Goal: Task Accomplishment & Management: Use online tool/utility

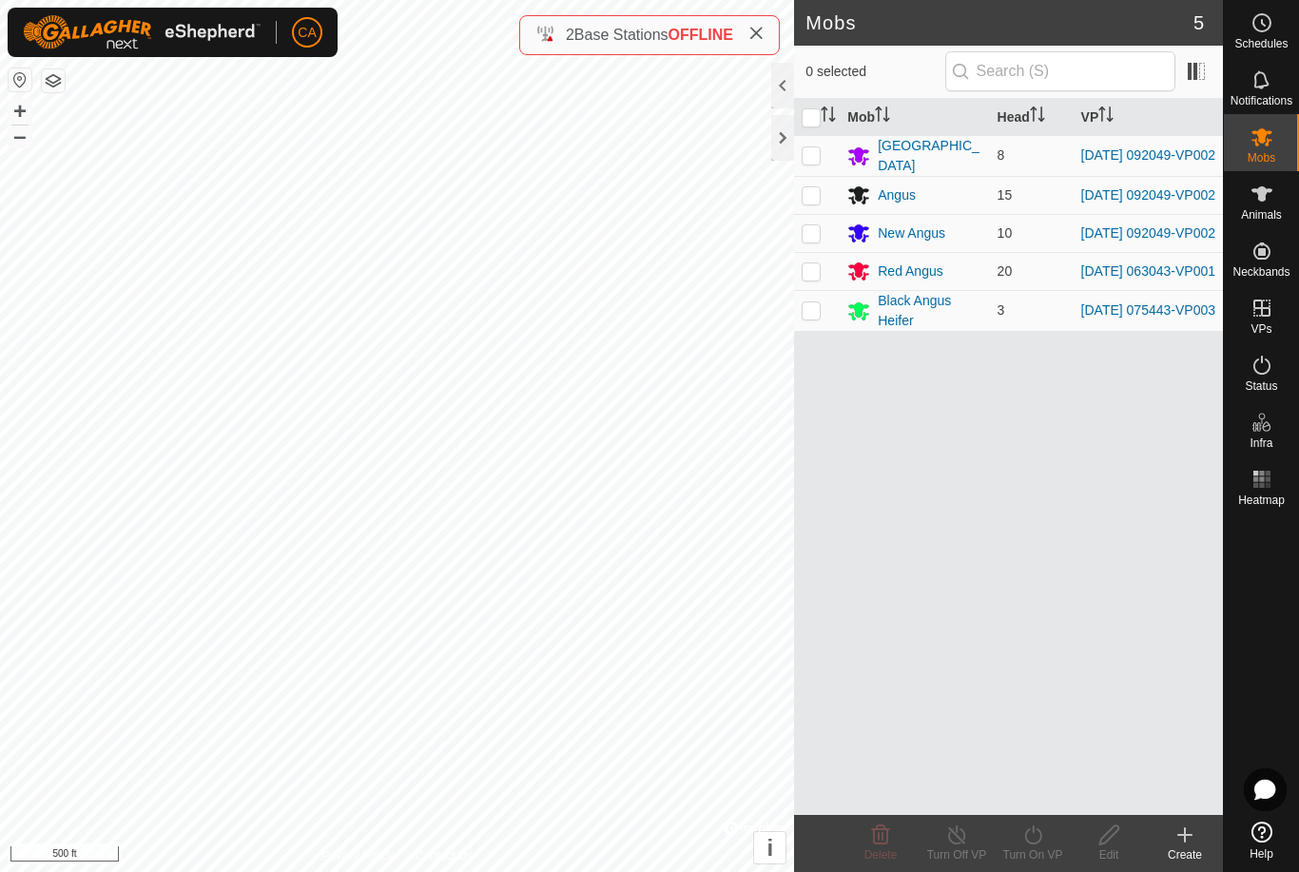
click at [51, 88] on button "button" at bounding box center [53, 80] width 23 height 23
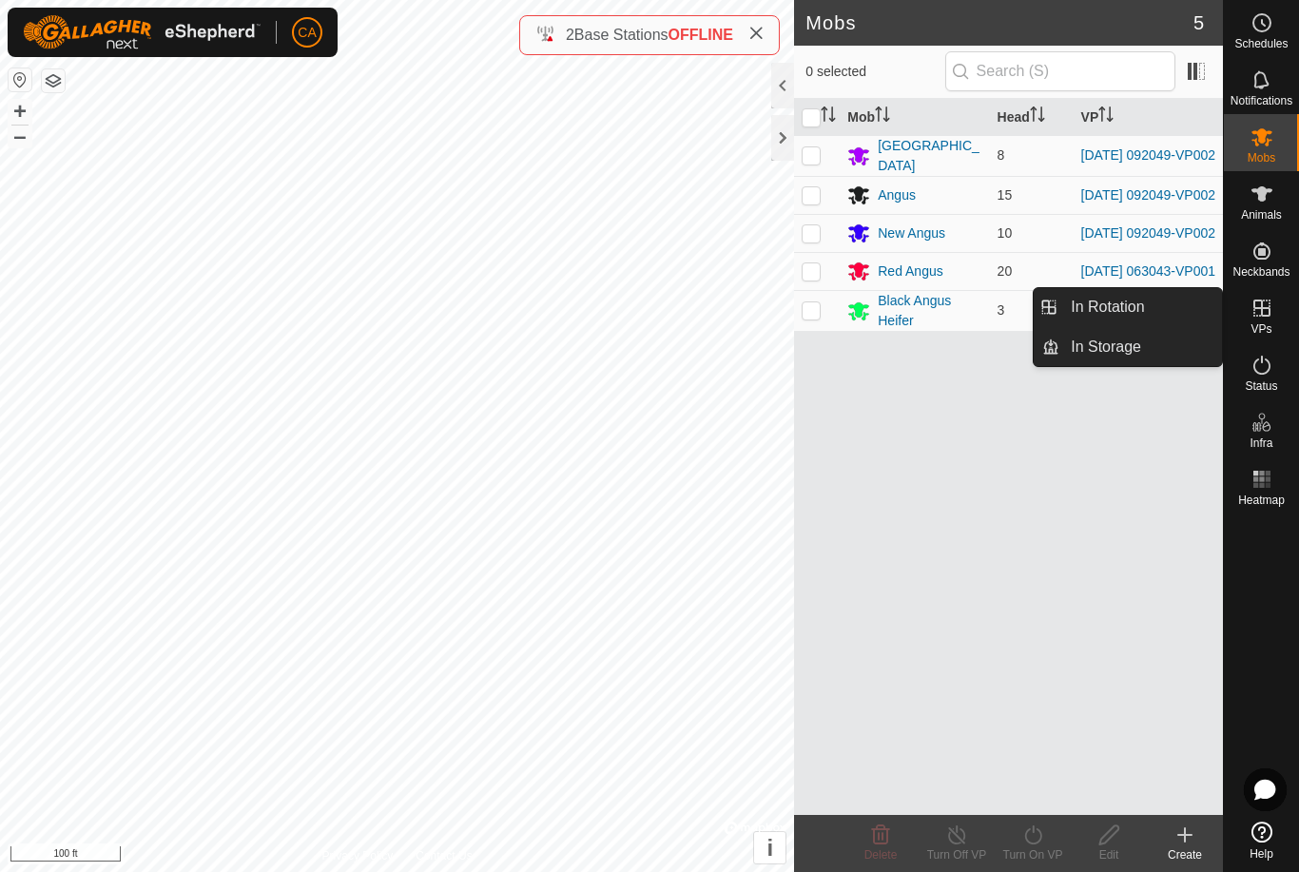
click at [1125, 303] on span "In Rotation" at bounding box center [1107, 307] width 73 height 23
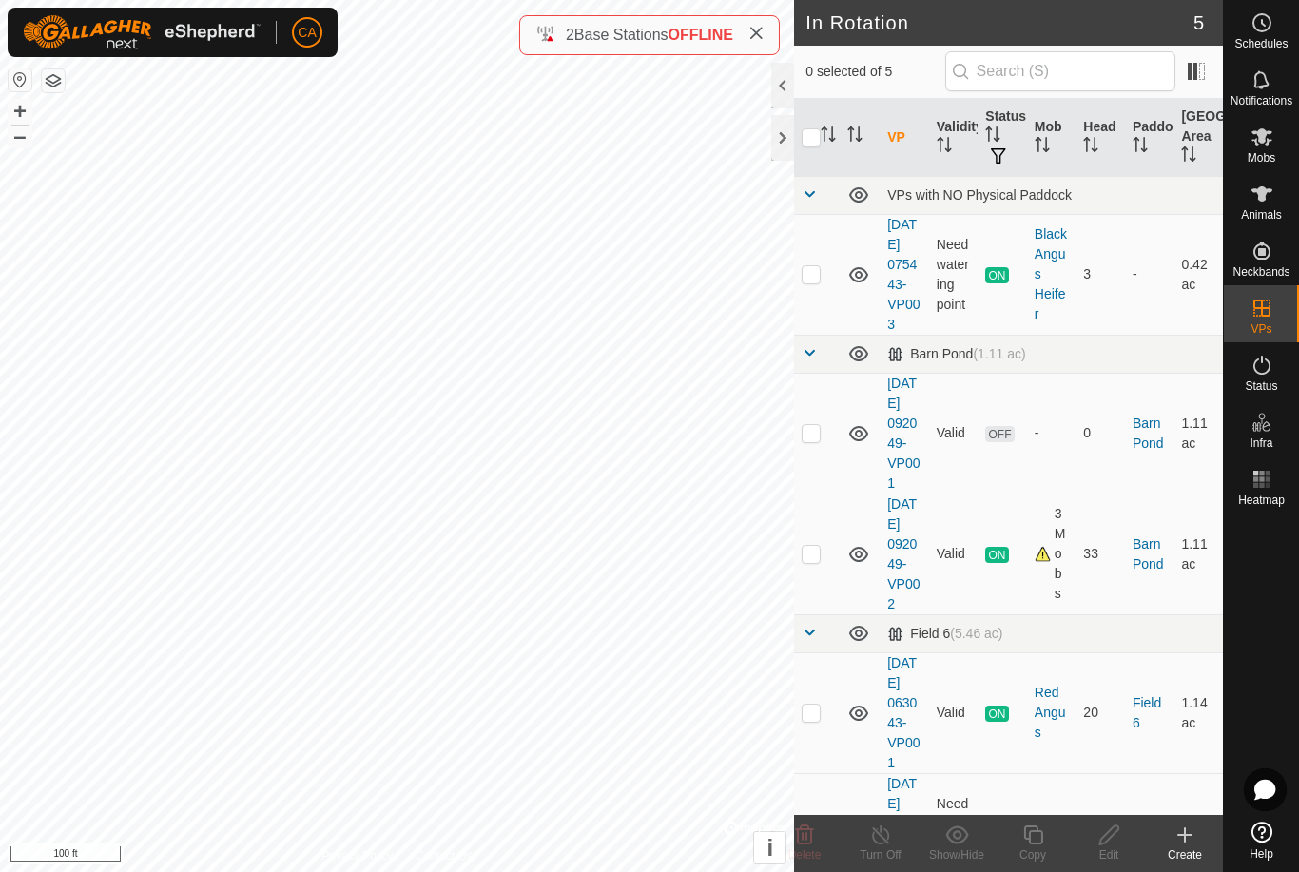
click at [828, 280] on td at bounding box center [817, 274] width 46 height 121
click at [820, 282] on p-checkbox at bounding box center [811, 273] width 19 height 15
checkbox input "false"
click at [826, 468] on td at bounding box center [817, 433] width 46 height 121
click at [817, 440] on p-checkbox at bounding box center [811, 432] width 19 height 15
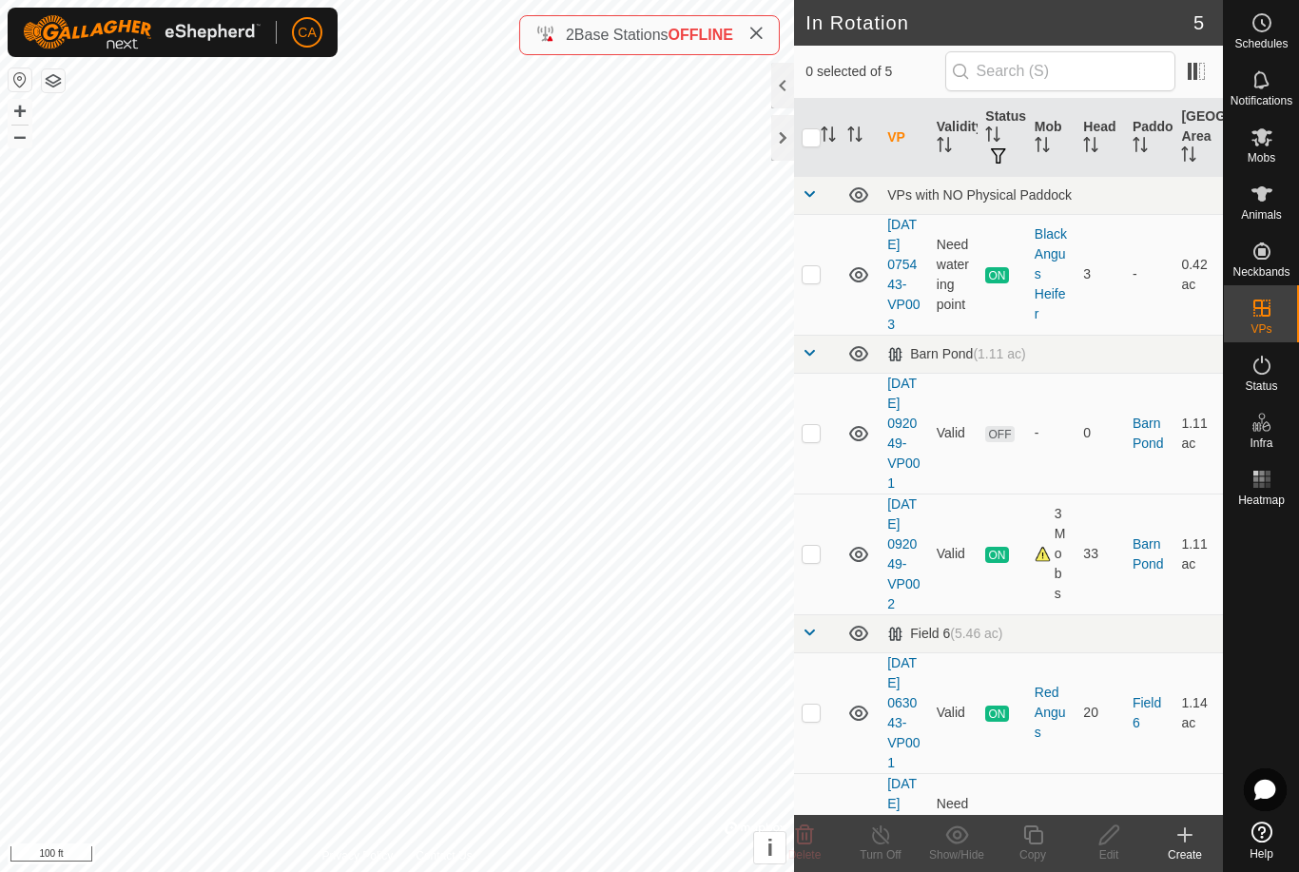
click at [817, 440] on p-checkbox at bounding box center [811, 432] width 19 height 15
click at [809, 844] on icon at bounding box center [805, 834] width 18 height 19
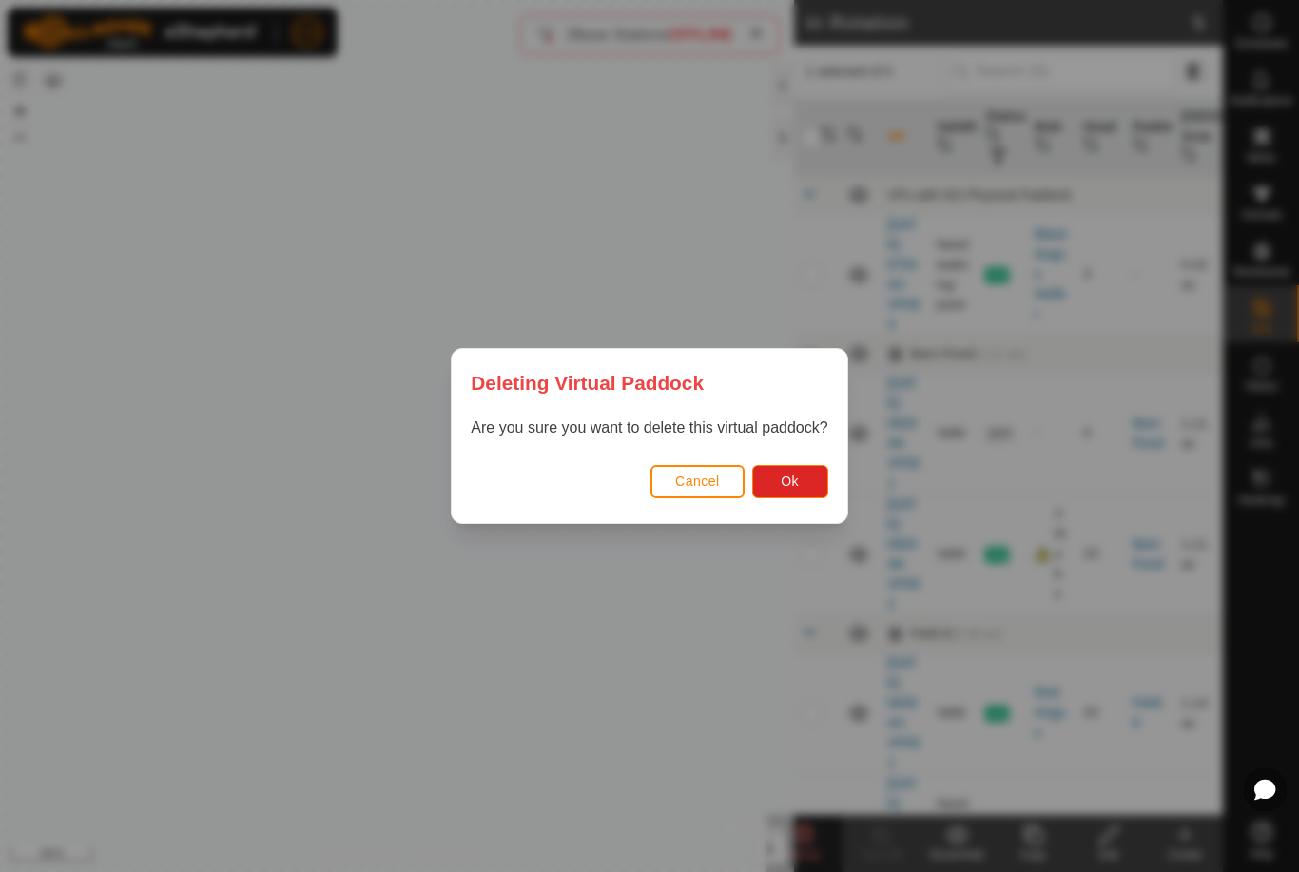
click at [795, 488] on span "Ok" at bounding box center [790, 481] width 18 height 15
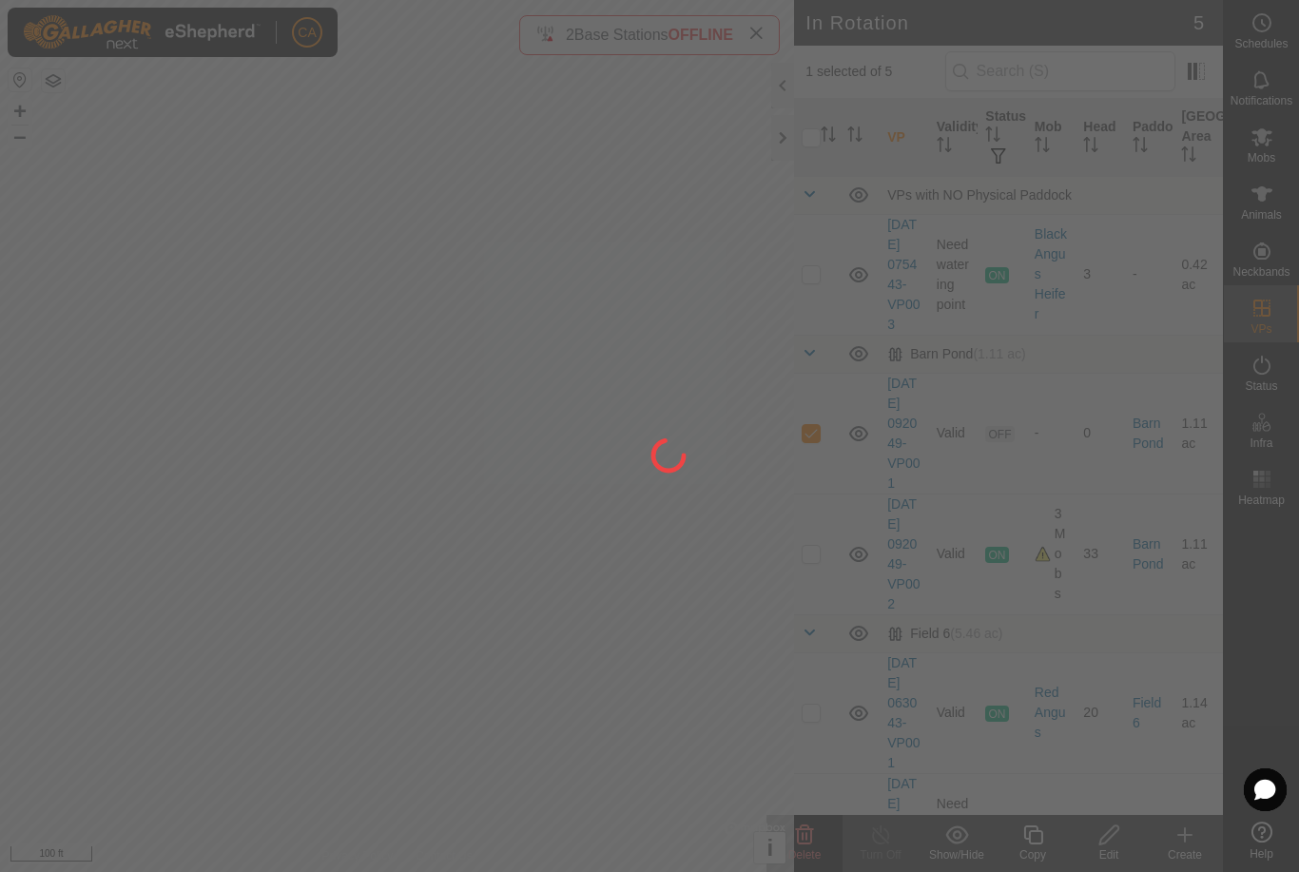
checkbox input "false"
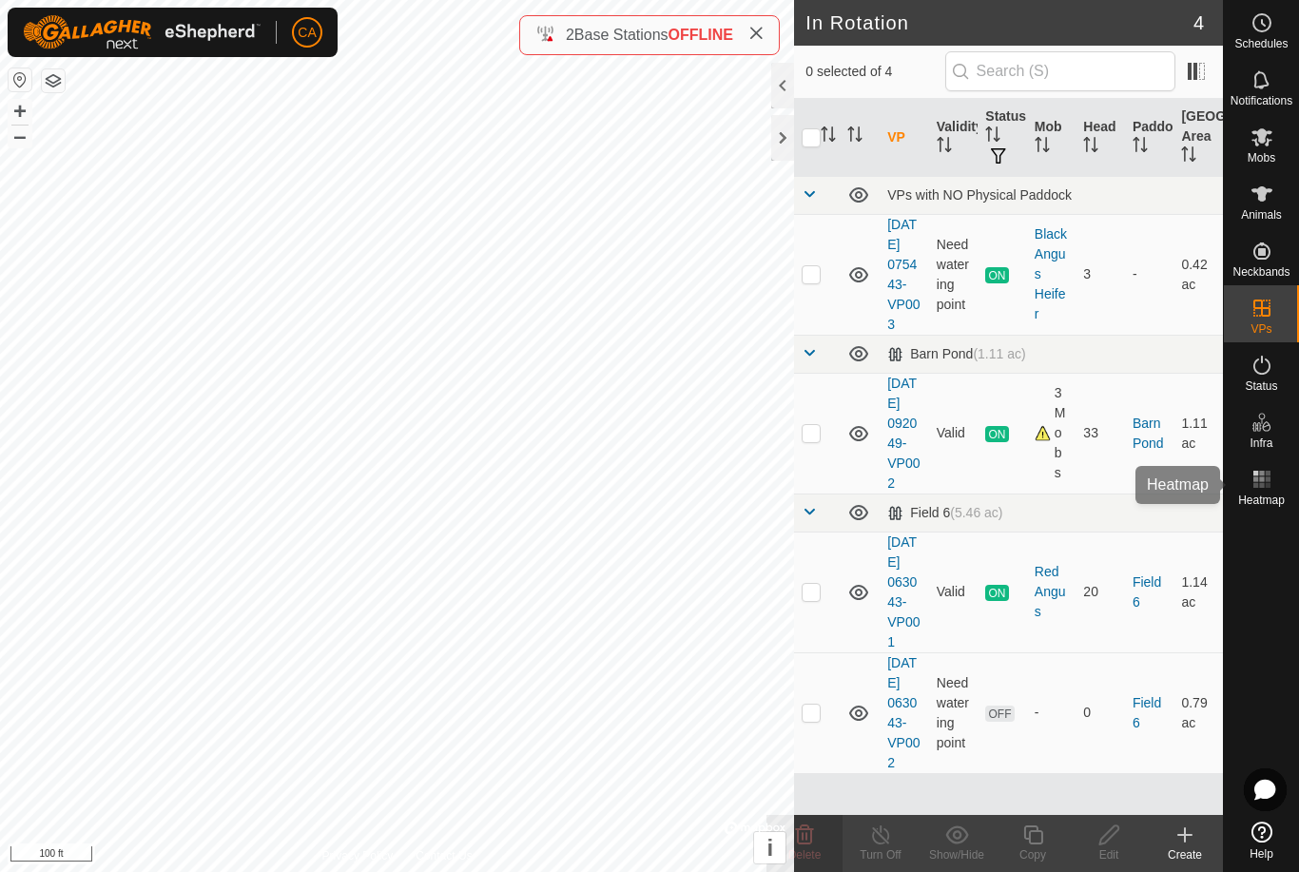
click at [1272, 486] on icon at bounding box center [1262, 479] width 23 height 23
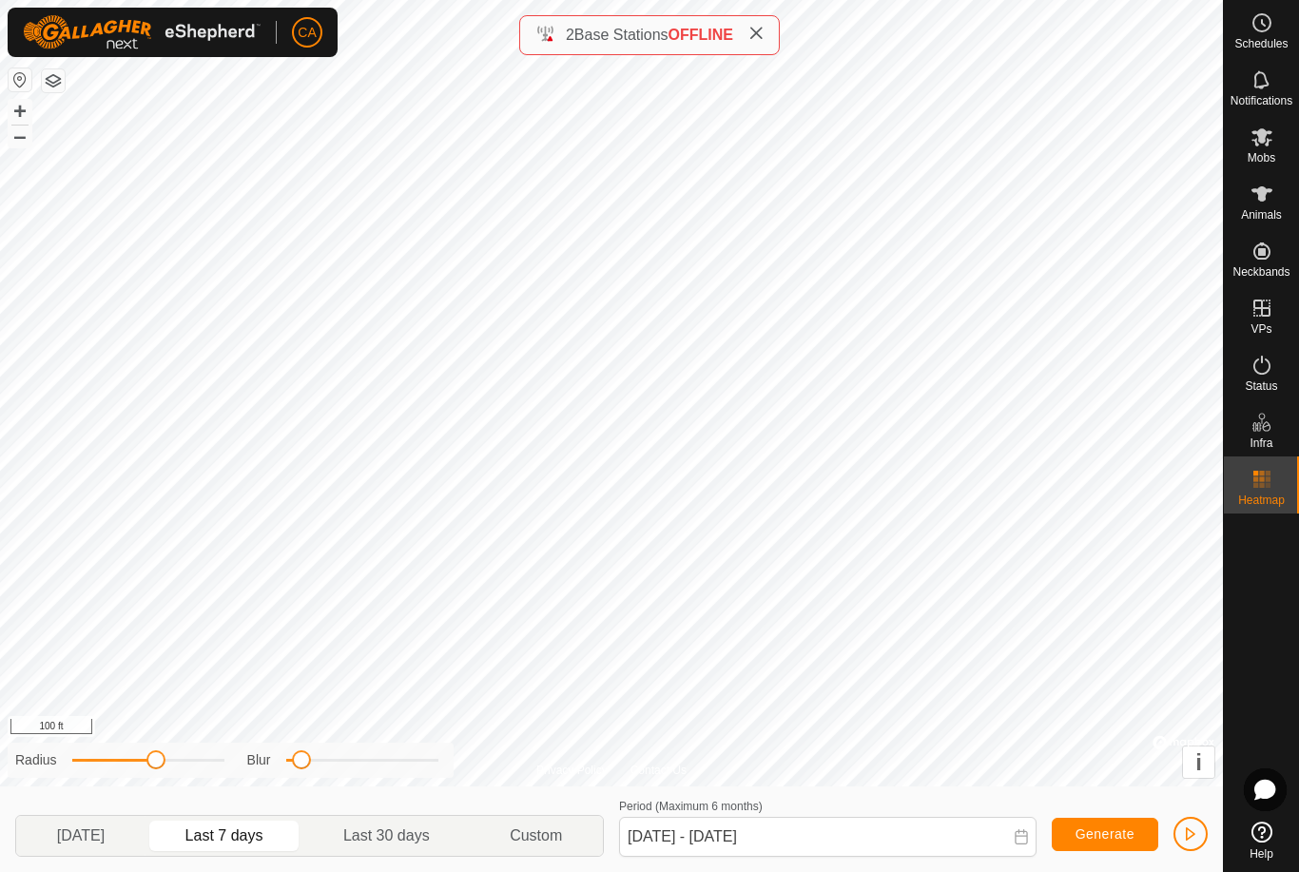
click at [105, 837] on span "[DATE]" at bounding box center [81, 836] width 48 height 23
type input "[DATE] - [DATE]"
click at [54, 76] on button "button" at bounding box center [53, 80] width 23 height 23
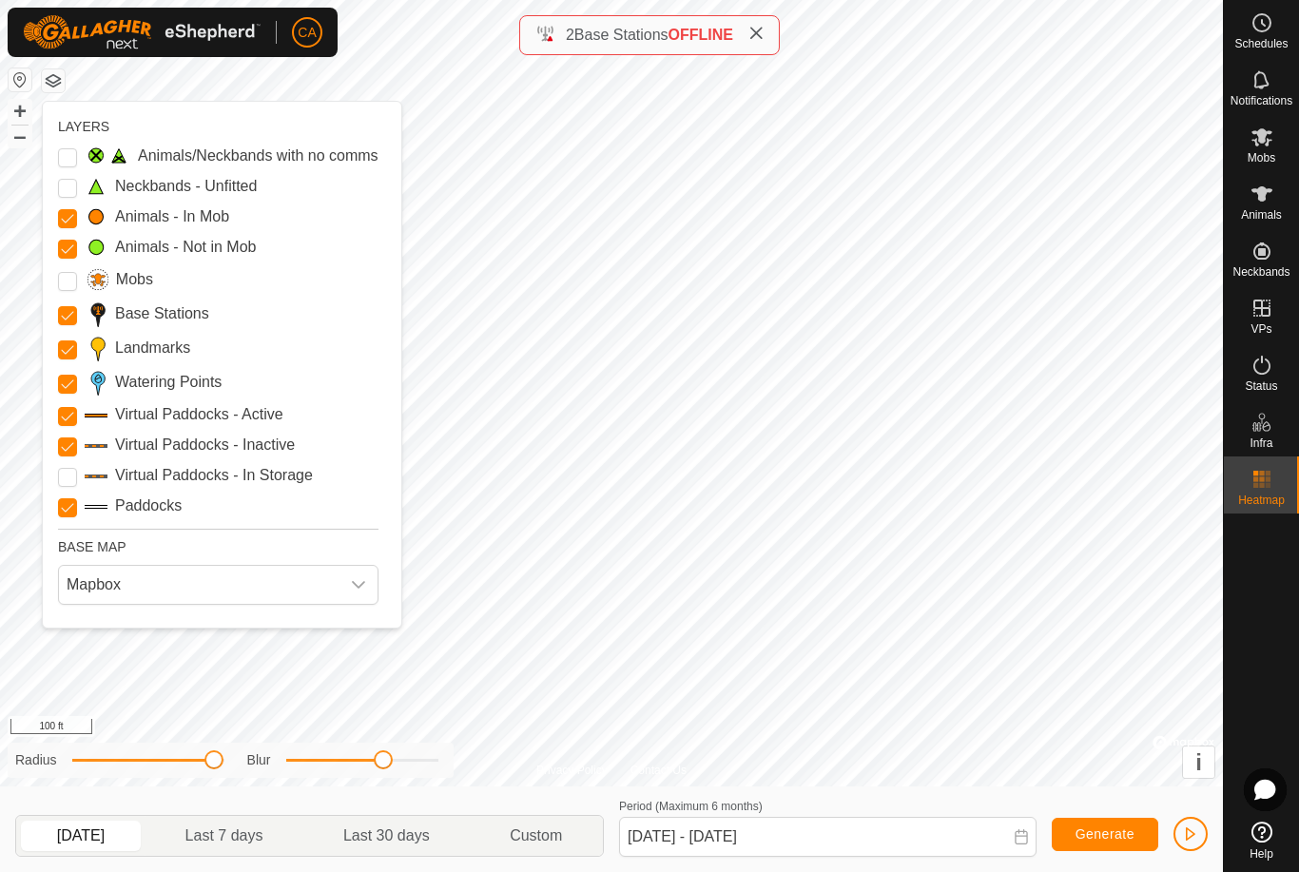
click at [206, 588] on span "Mapbox" at bounding box center [199, 585] width 281 height 38
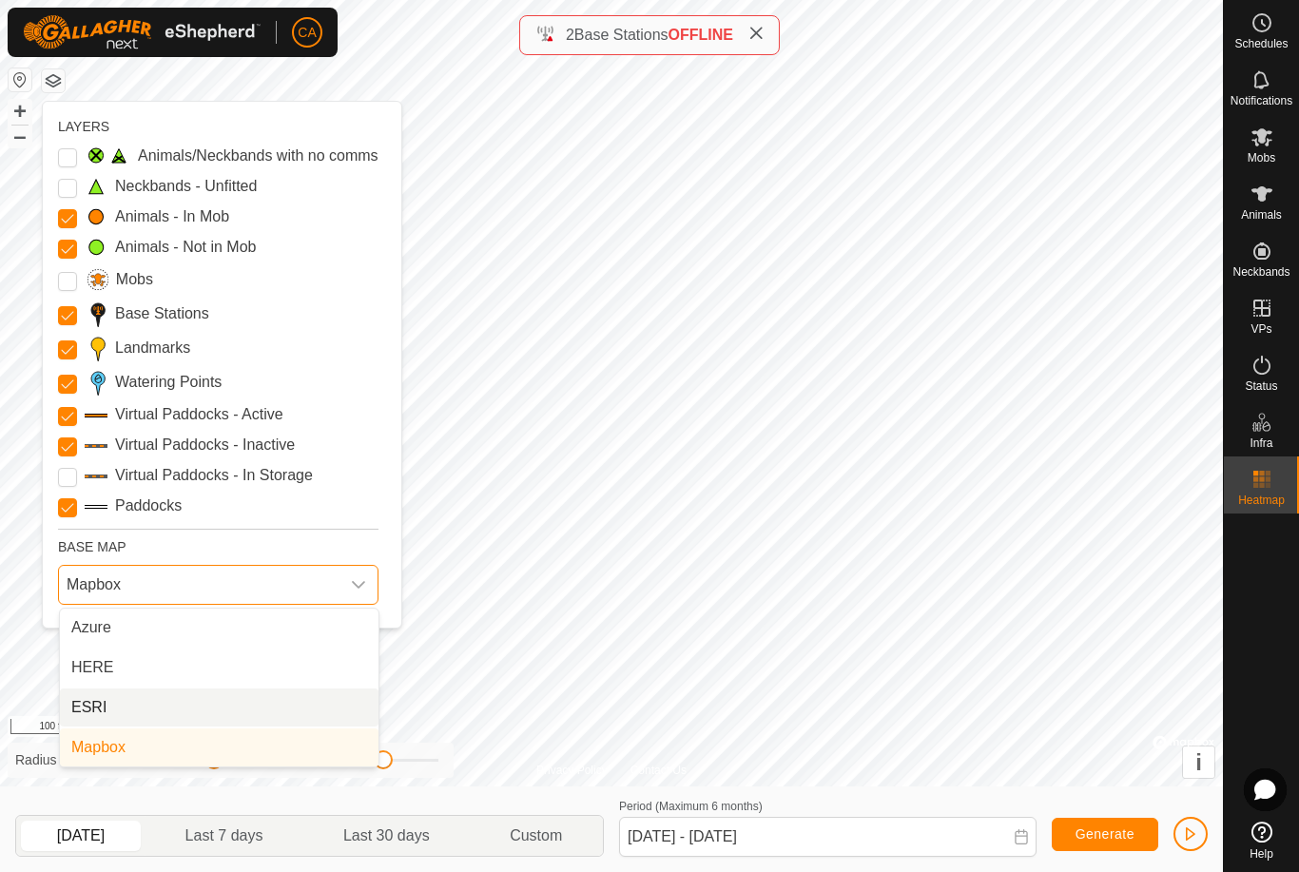
click at [173, 705] on li "ESRI" at bounding box center [219, 708] width 319 height 38
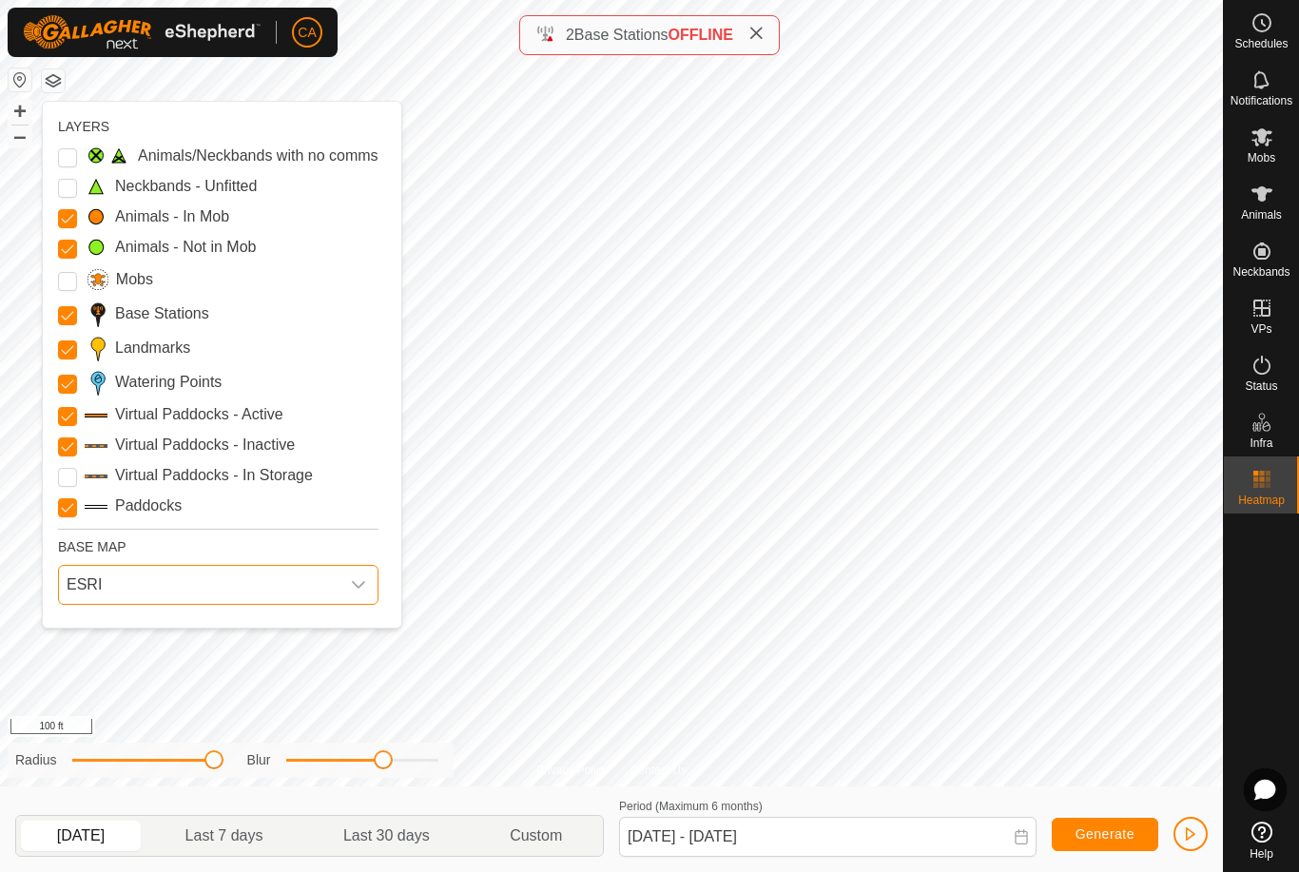
click at [43, 80] on button "button" at bounding box center [53, 80] width 23 height 23
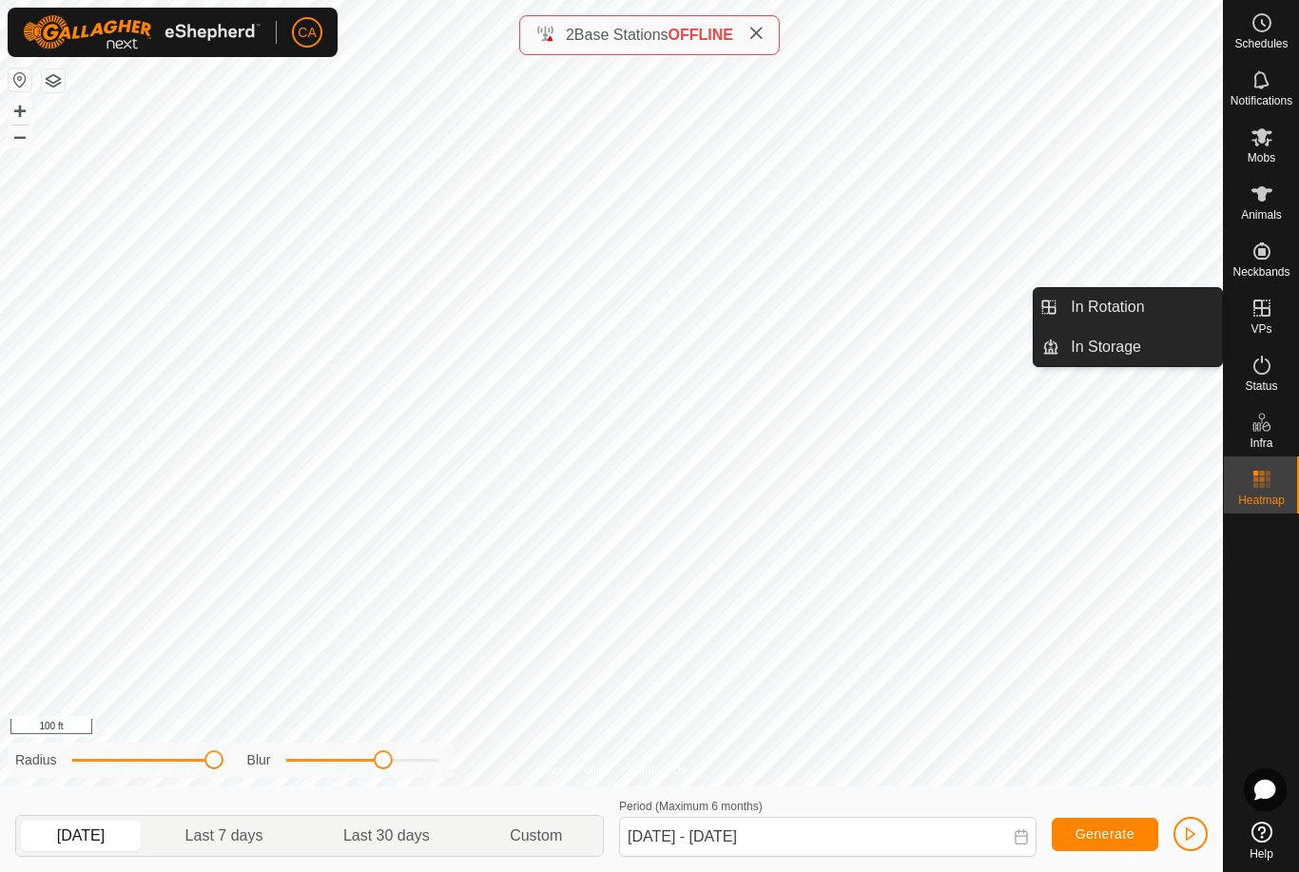
click at [1129, 301] on span "In Rotation" at bounding box center [1107, 307] width 73 height 23
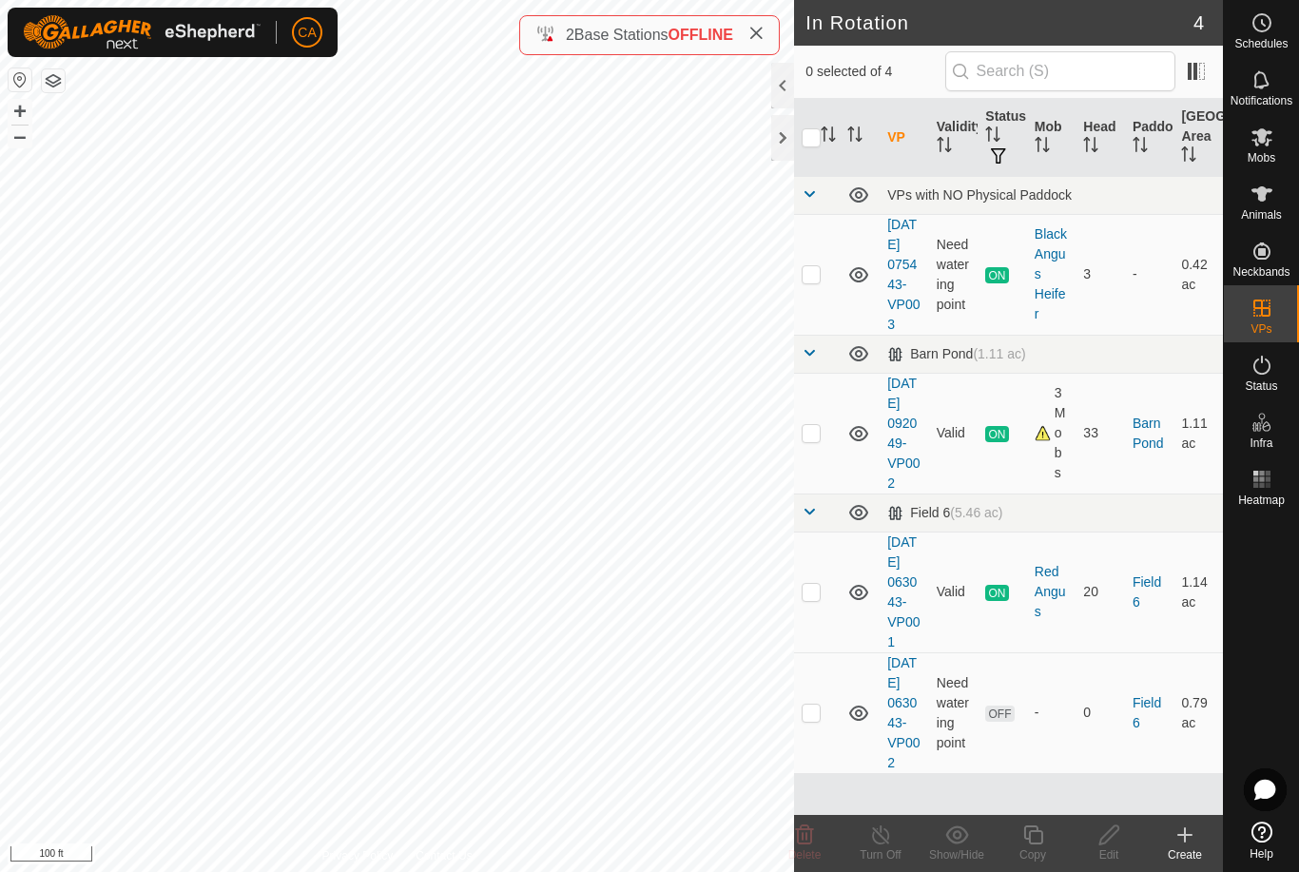
scroll to position [38, 0]
click at [819, 720] on p-checkbox at bounding box center [811, 712] width 19 height 15
click at [813, 720] on p-checkbox at bounding box center [811, 712] width 19 height 15
click at [812, 720] on p-checkbox at bounding box center [811, 712] width 19 height 15
checkbox input "true"
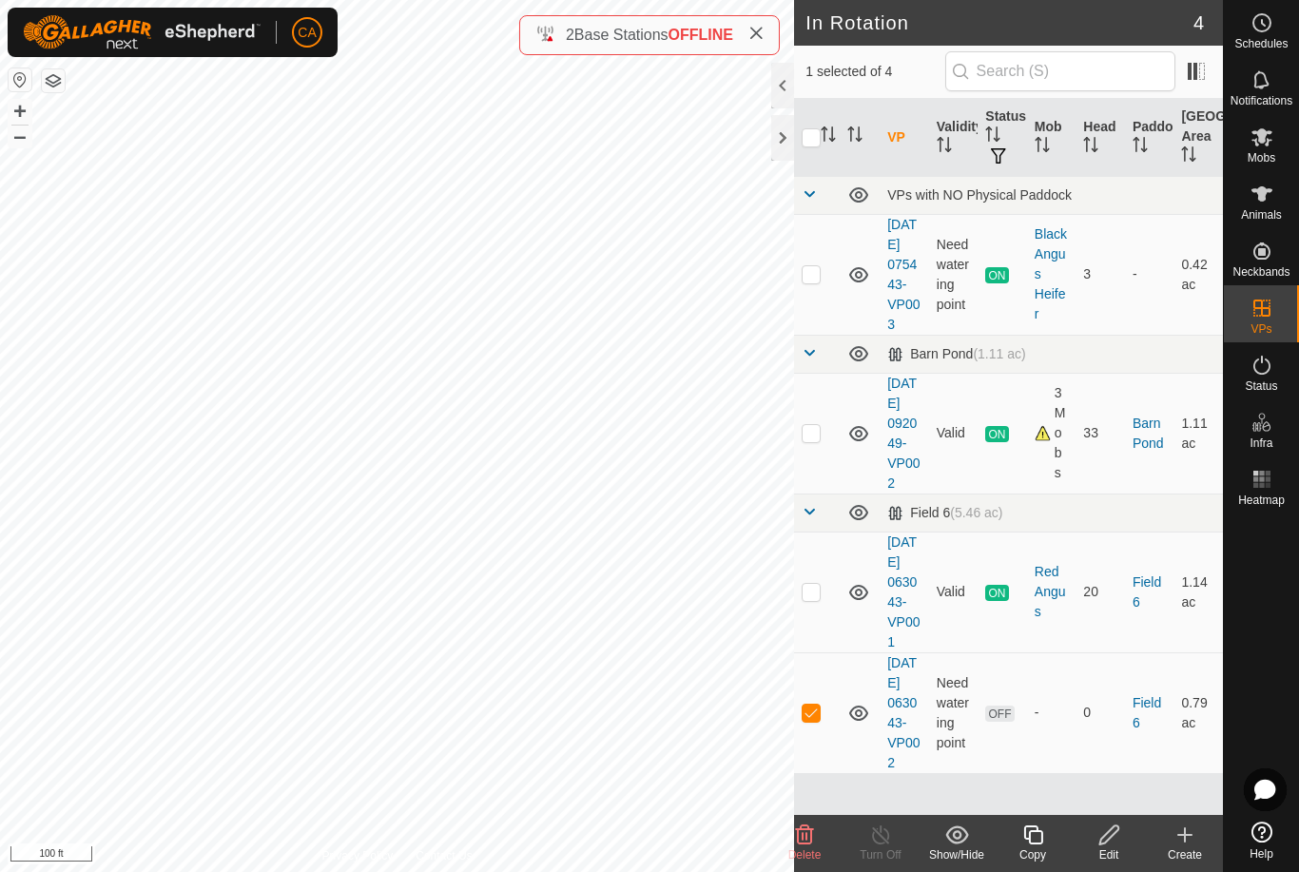
click at [1099, 845] on icon at bounding box center [1108, 834] width 19 height 19
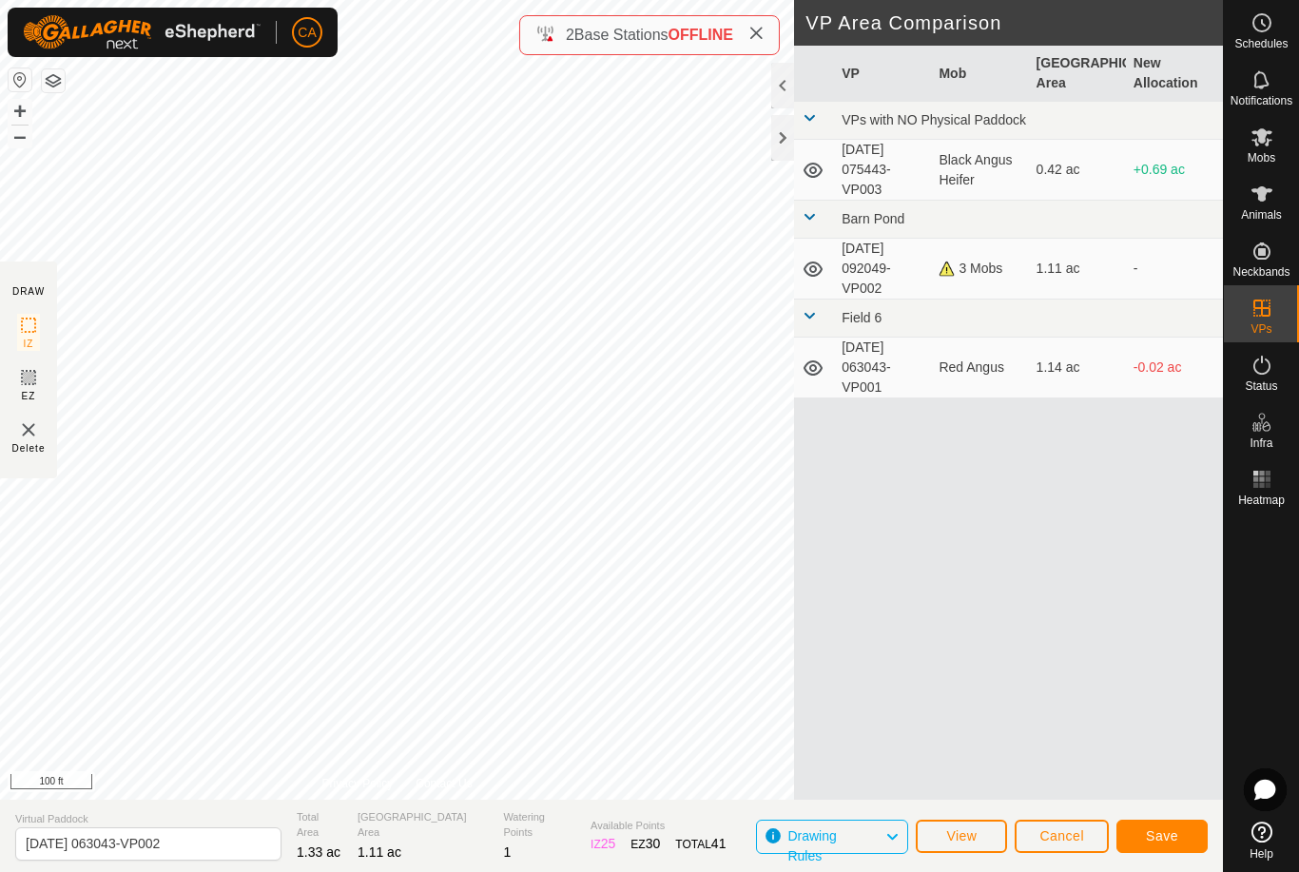
click at [1171, 836] on span "Save" at bounding box center [1162, 835] width 32 height 15
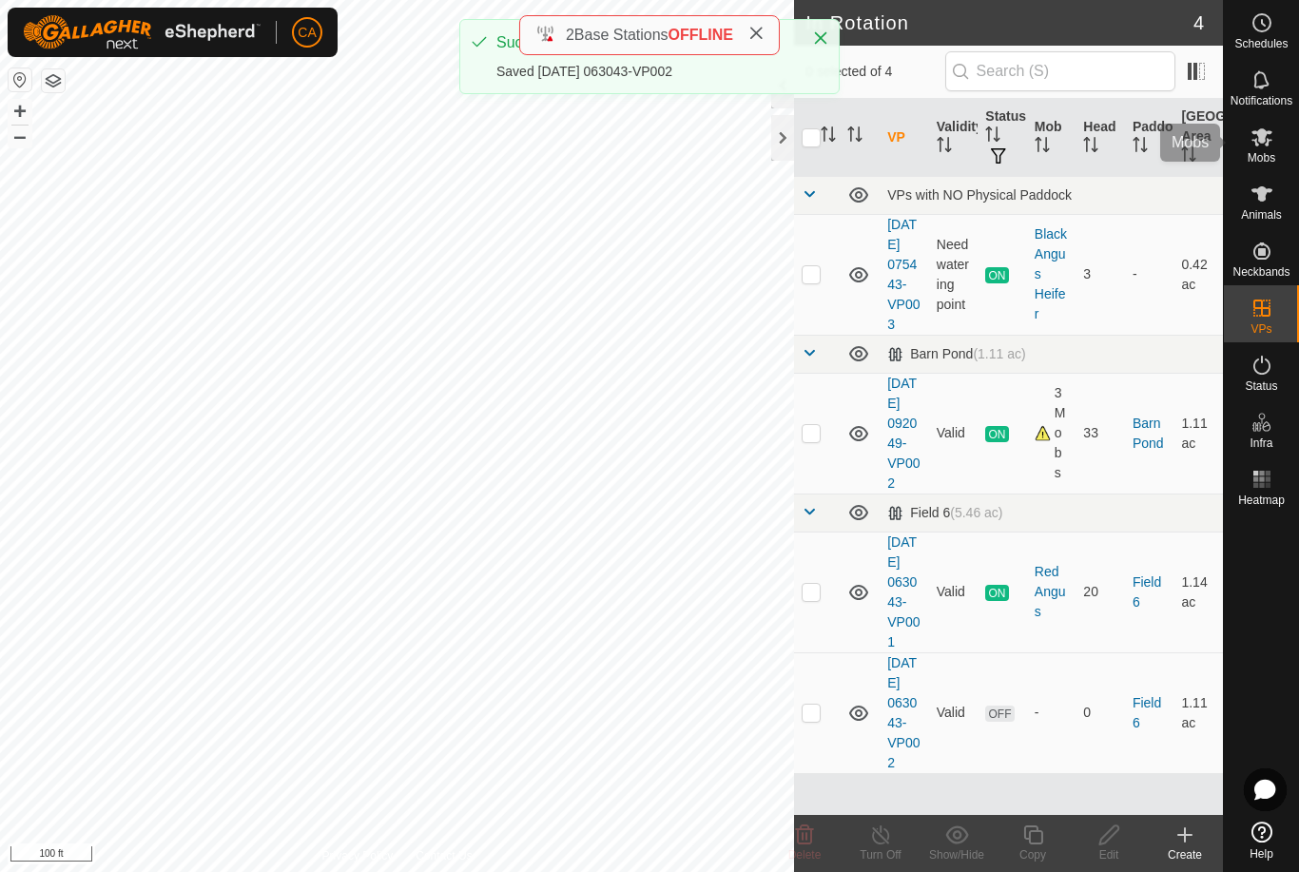
click at [1281, 146] on div "Mobs" at bounding box center [1261, 142] width 75 height 57
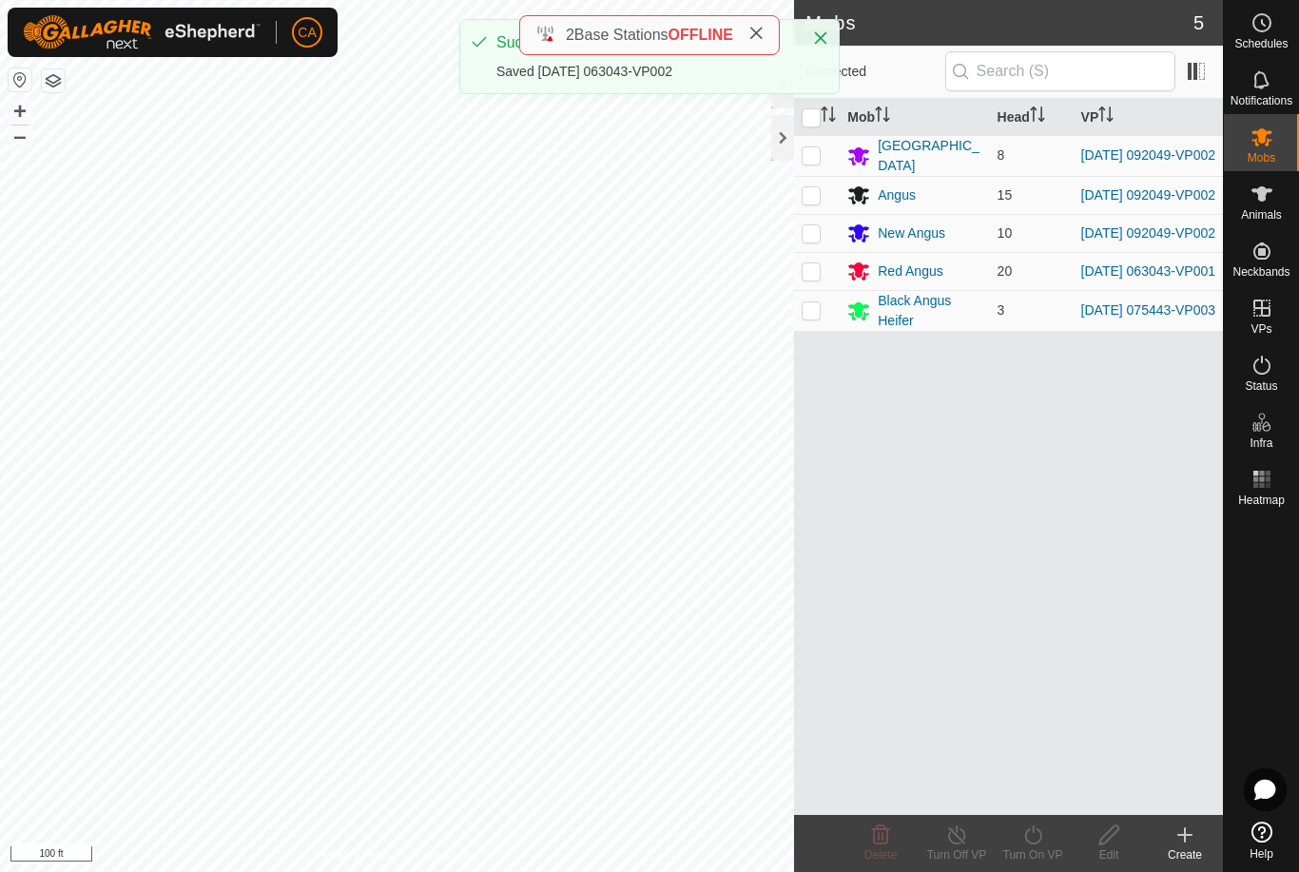
click at [812, 279] on p-checkbox at bounding box center [811, 270] width 19 height 15
checkbox input "true"
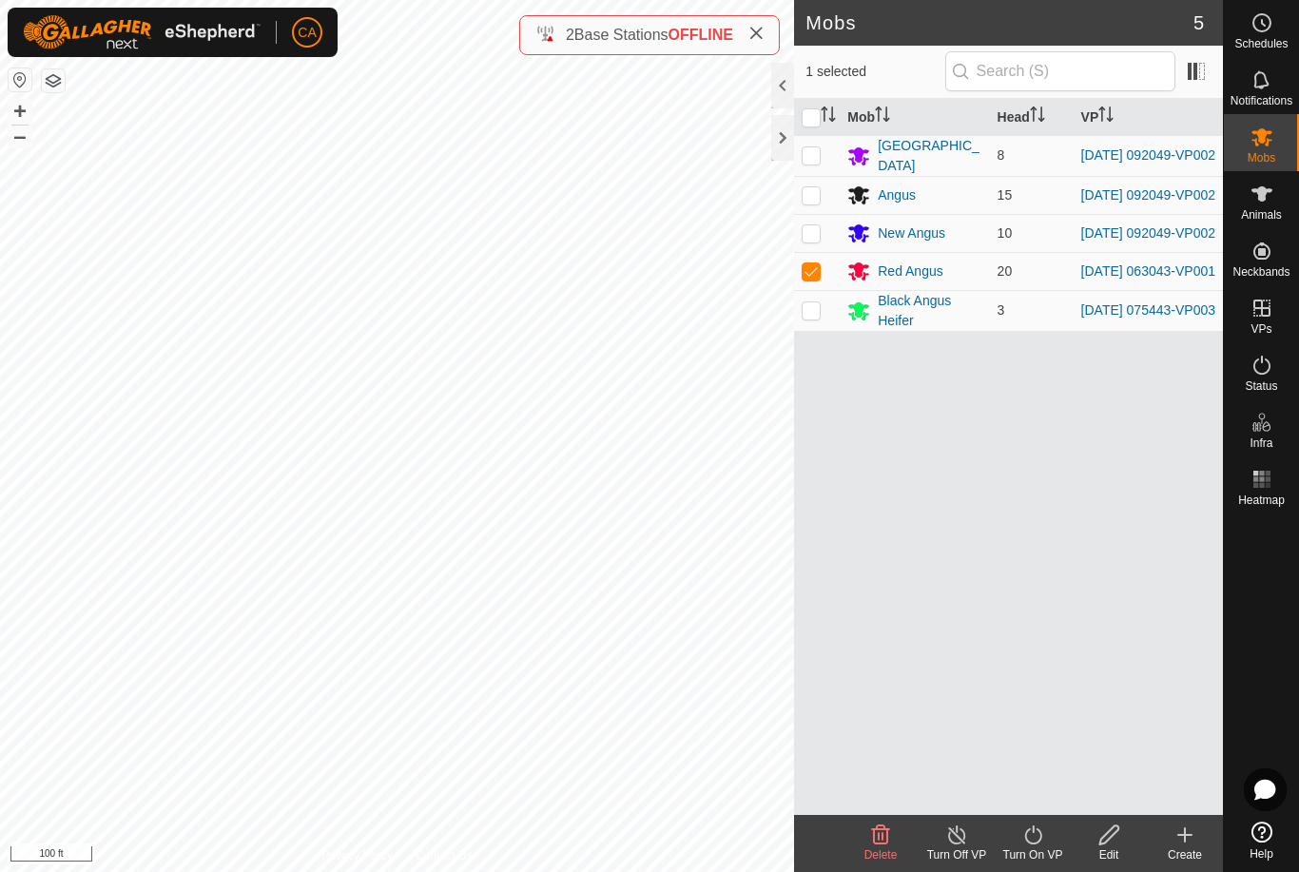
click at [1039, 836] on icon at bounding box center [1033, 835] width 24 height 23
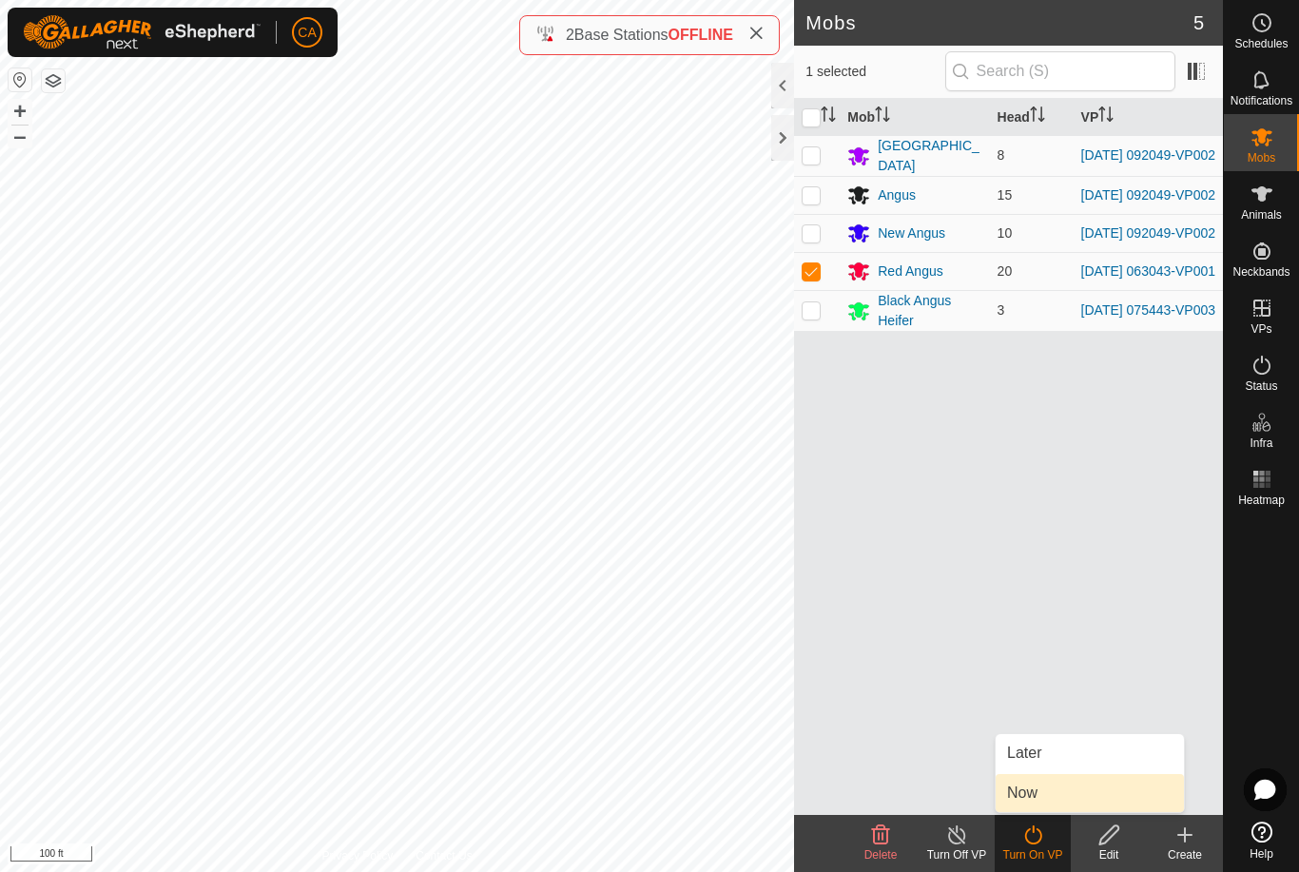
click at [1062, 791] on link "Now" at bounding box center [1090, 793] width 188 height 38
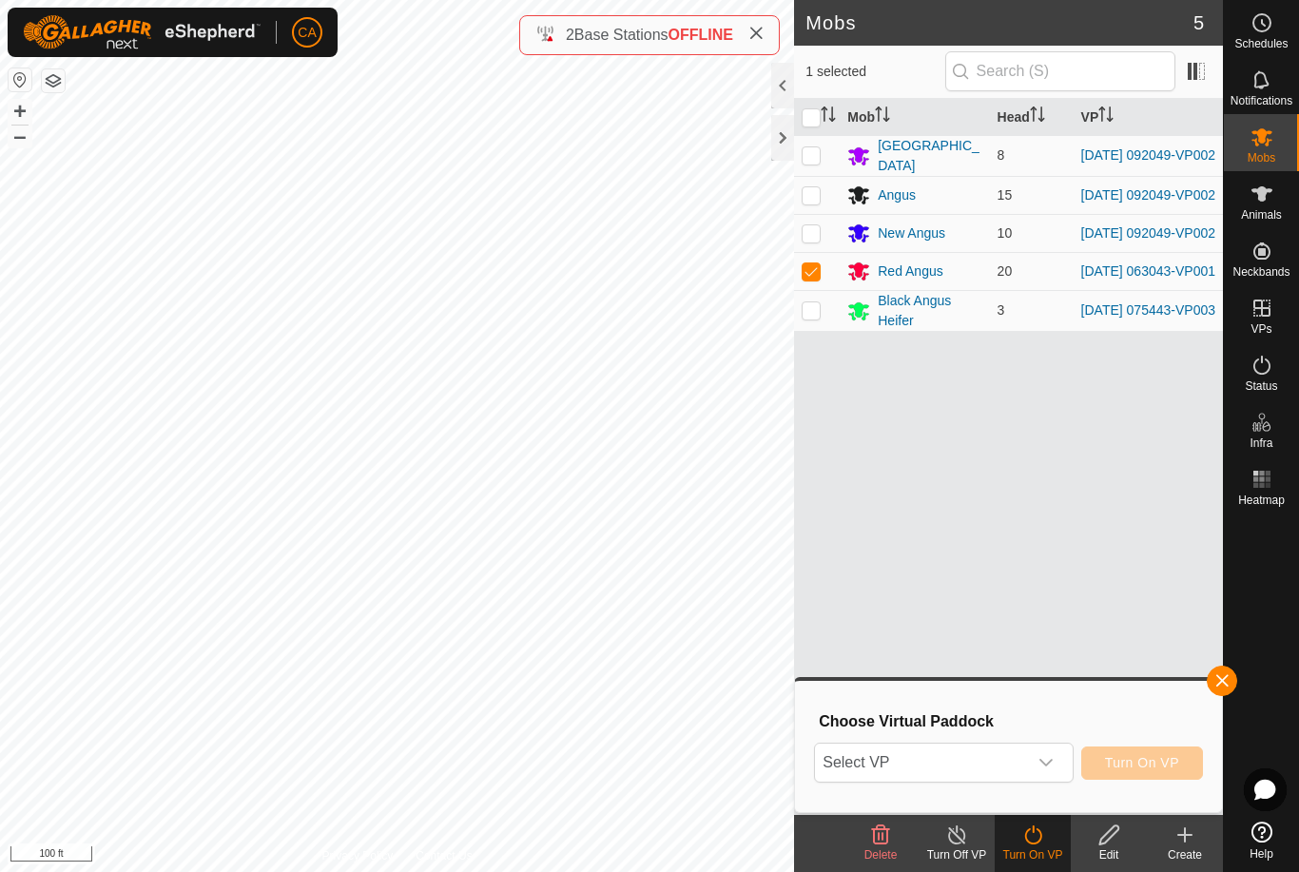
click at [1012, 771] on span "Select VP" at bounding box center [920, 763] width 211 height 38
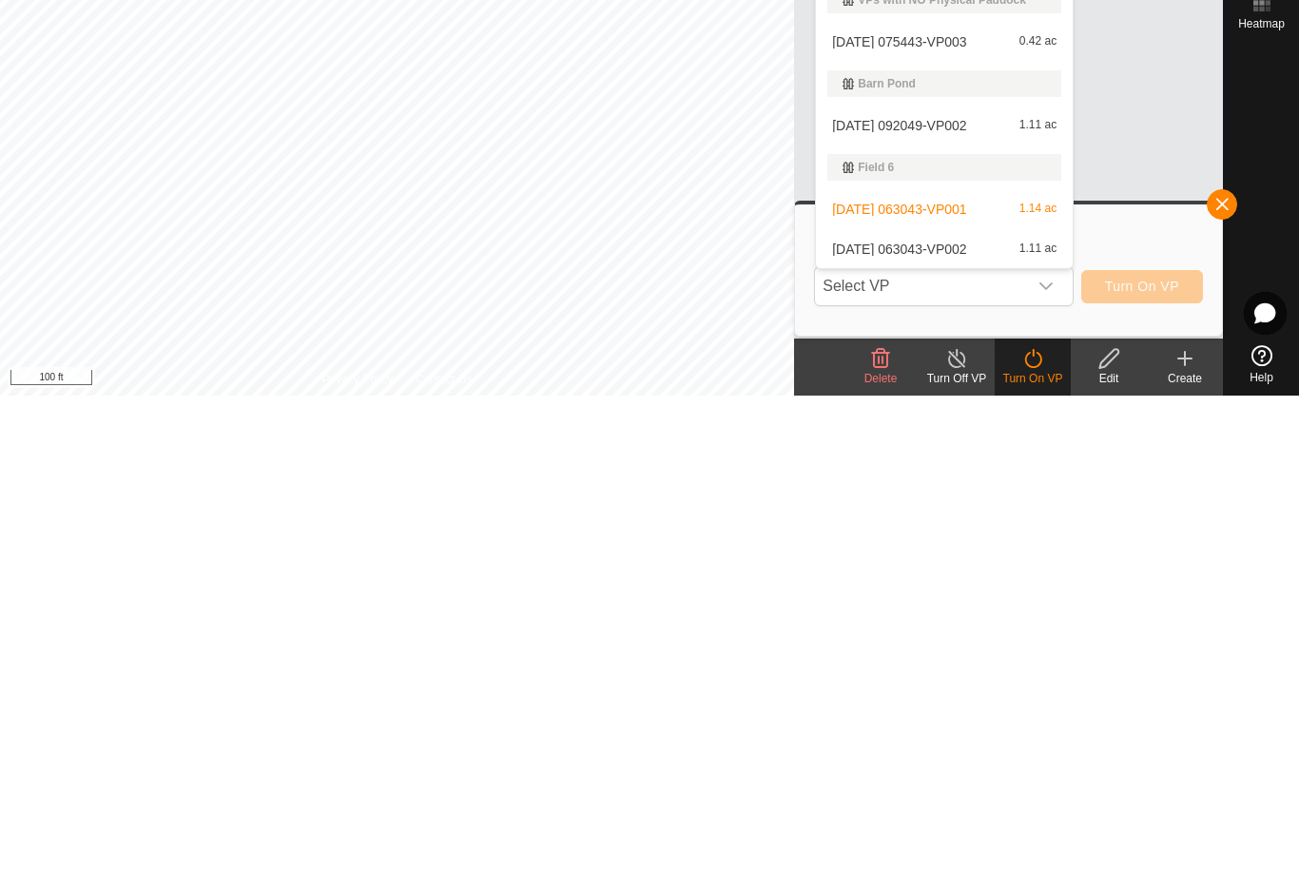
click at [966, 719] on span "[DATE] 063043-VP002" at bounding box center [899, 725] width 134 height 13
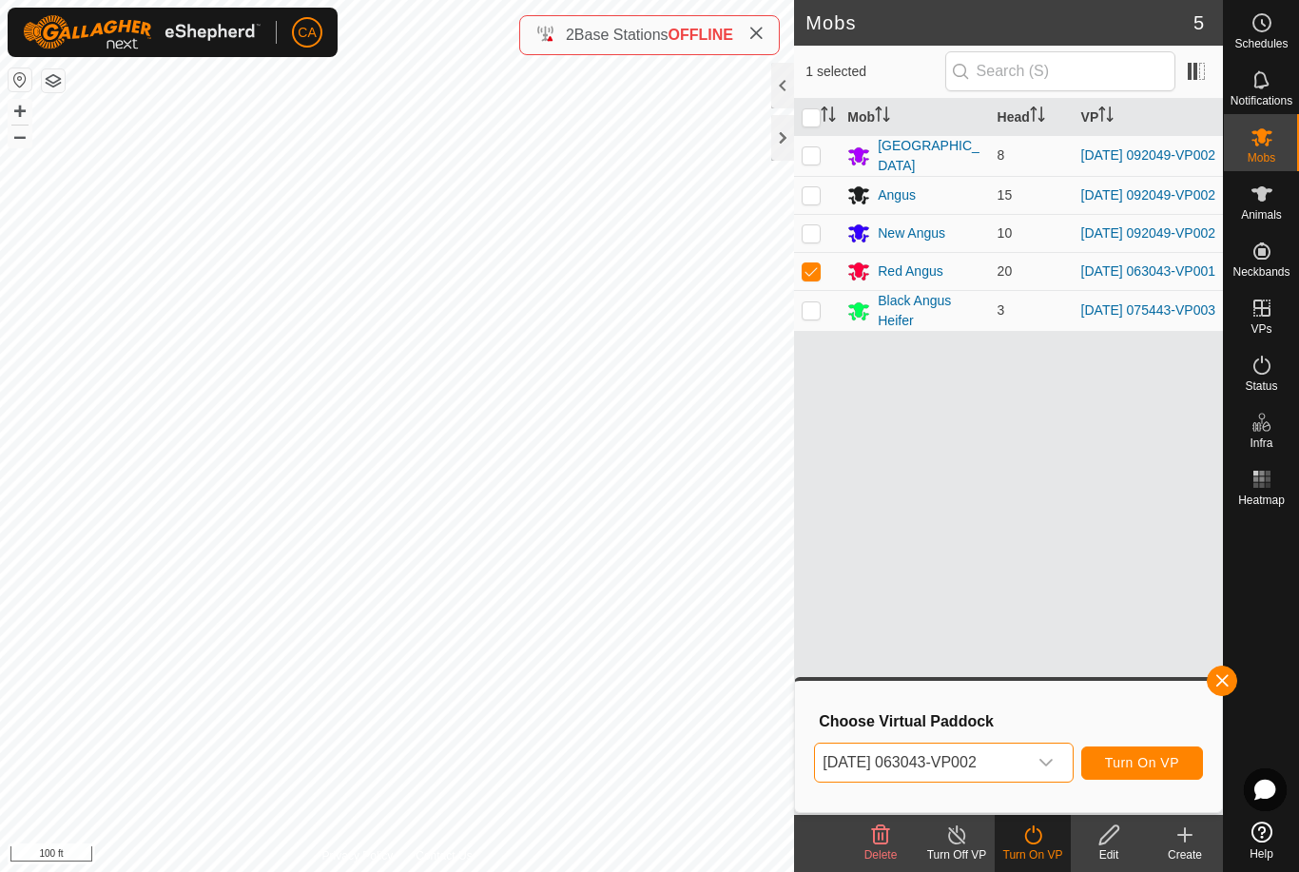
click at [1155, 755] on span "Turn On VP" at bounding box center [1142, 762] width 74 height 15
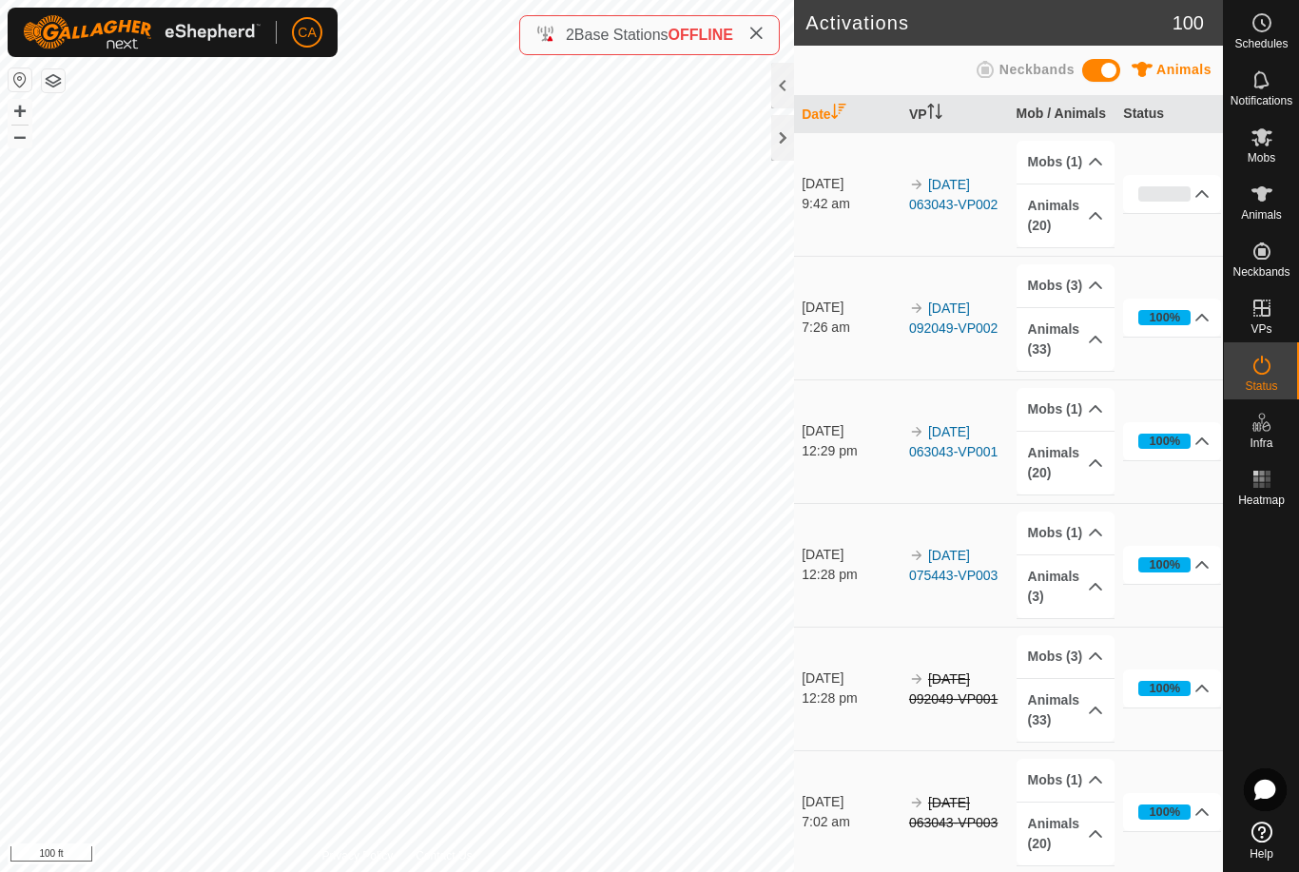
click at [755, 26] on span at bounding box center [755, 35] width 15 height 23
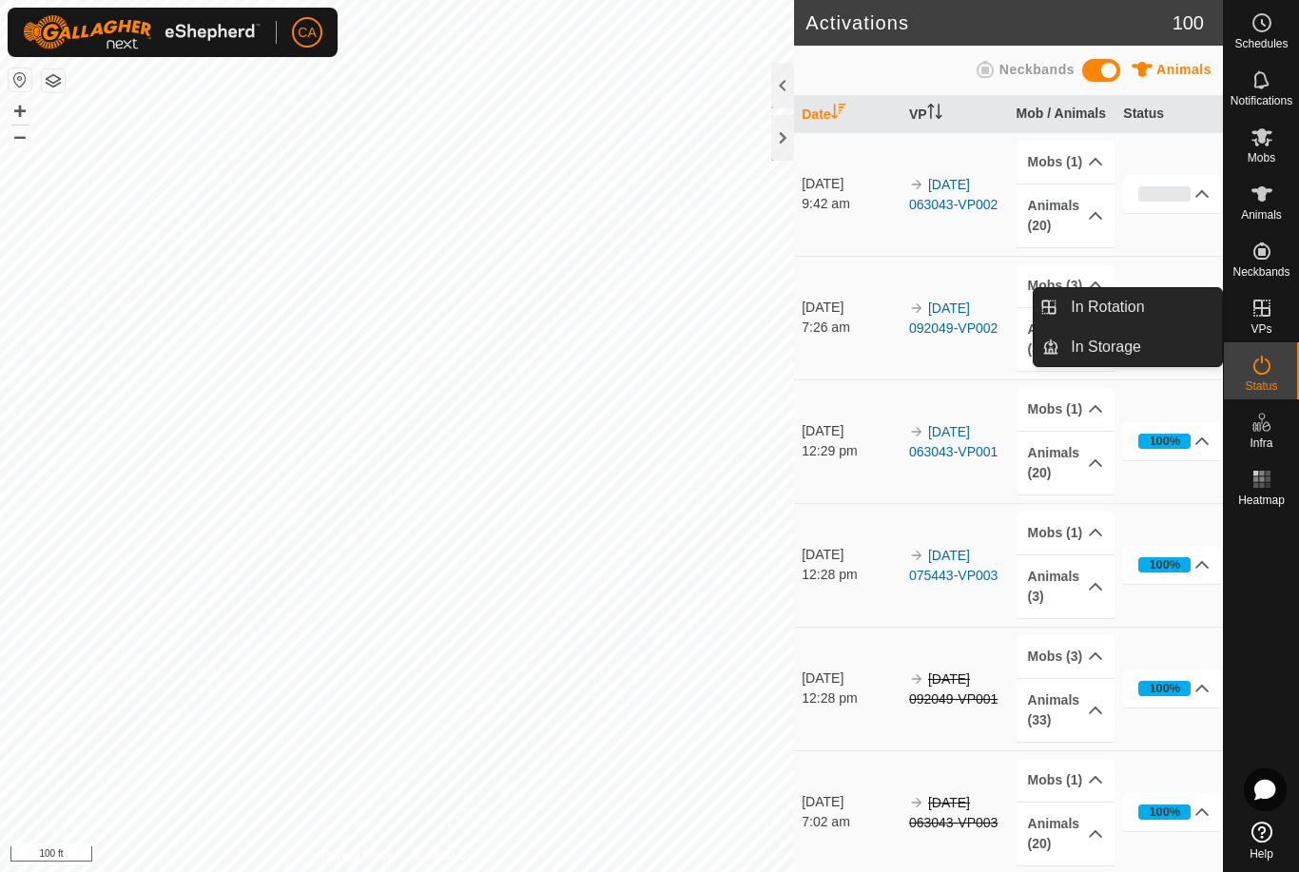
click at [1131, 312] on span "In Rotation" at bounding box center [1107, 307] width 73 height 23
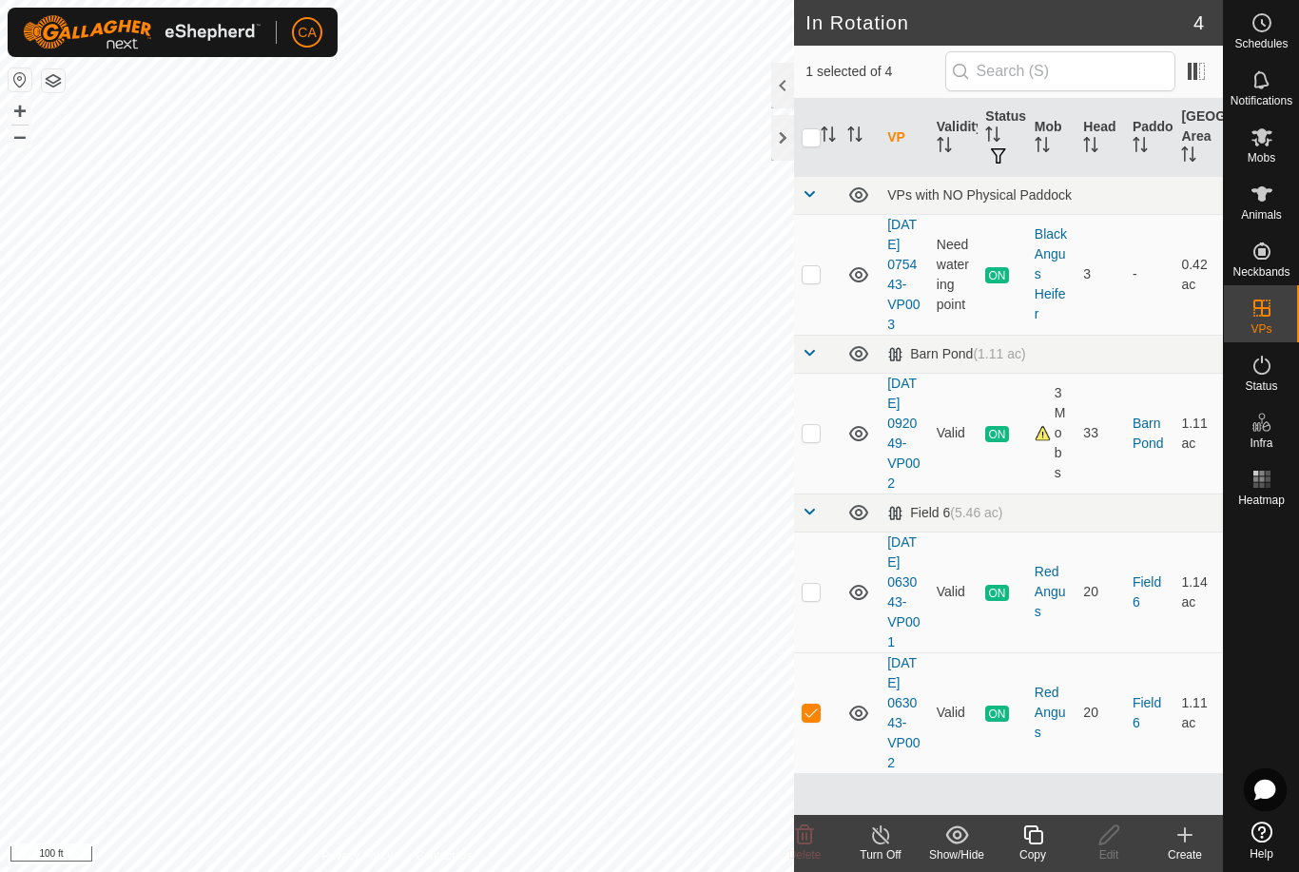
click at [812, 720] on p-checkbox at bounding box center [811, 712] width 19 height 15
checkbox input "false"
click at [816, 293] on td at bounding box center [817, 274] width 46 height 121
checkbox input "true"
click at [1030, 841] on icon at bounding box center [1032, 834] width 19 height 19
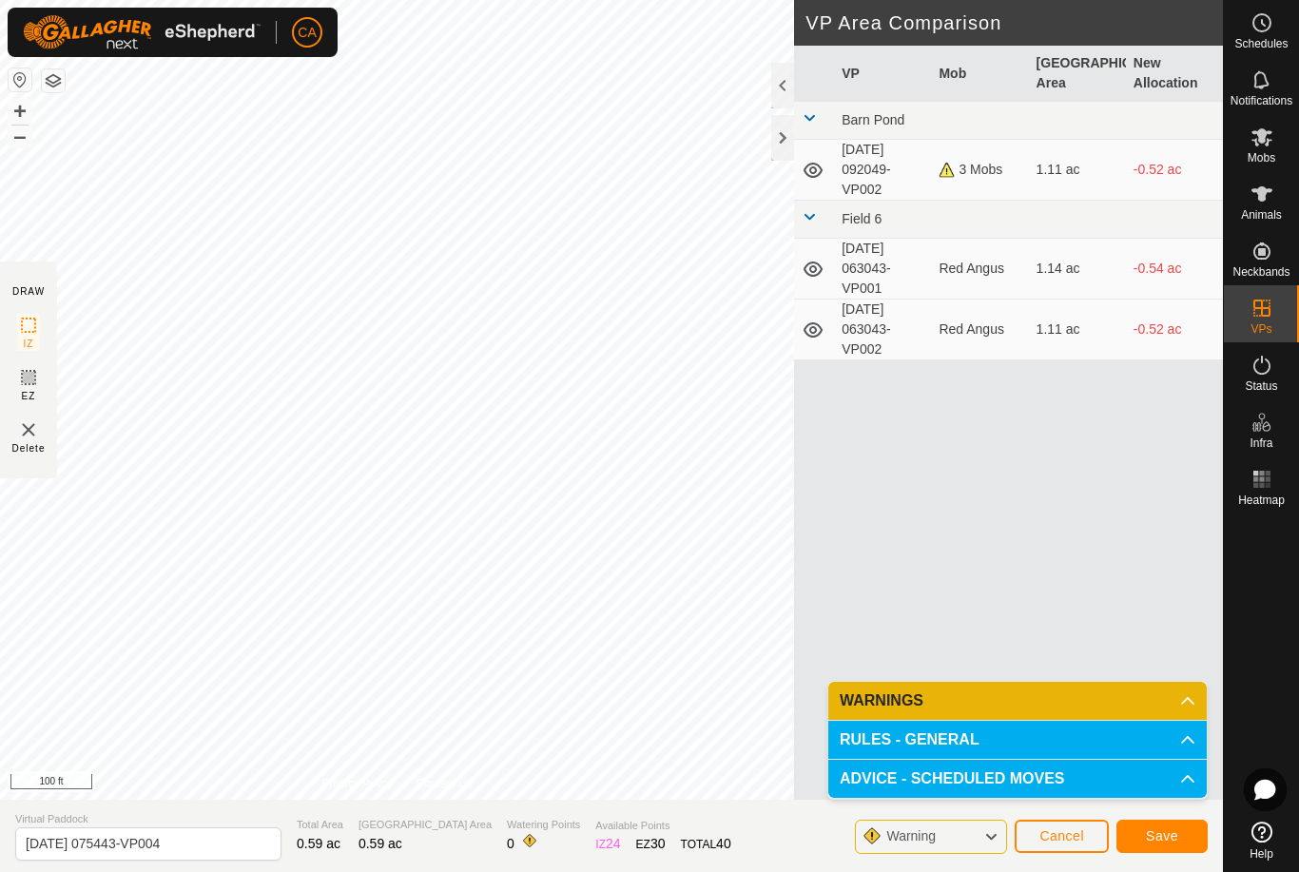
click at [1175, 825] on button "Save" at bounding box center [1162, 836] width 91 height 33
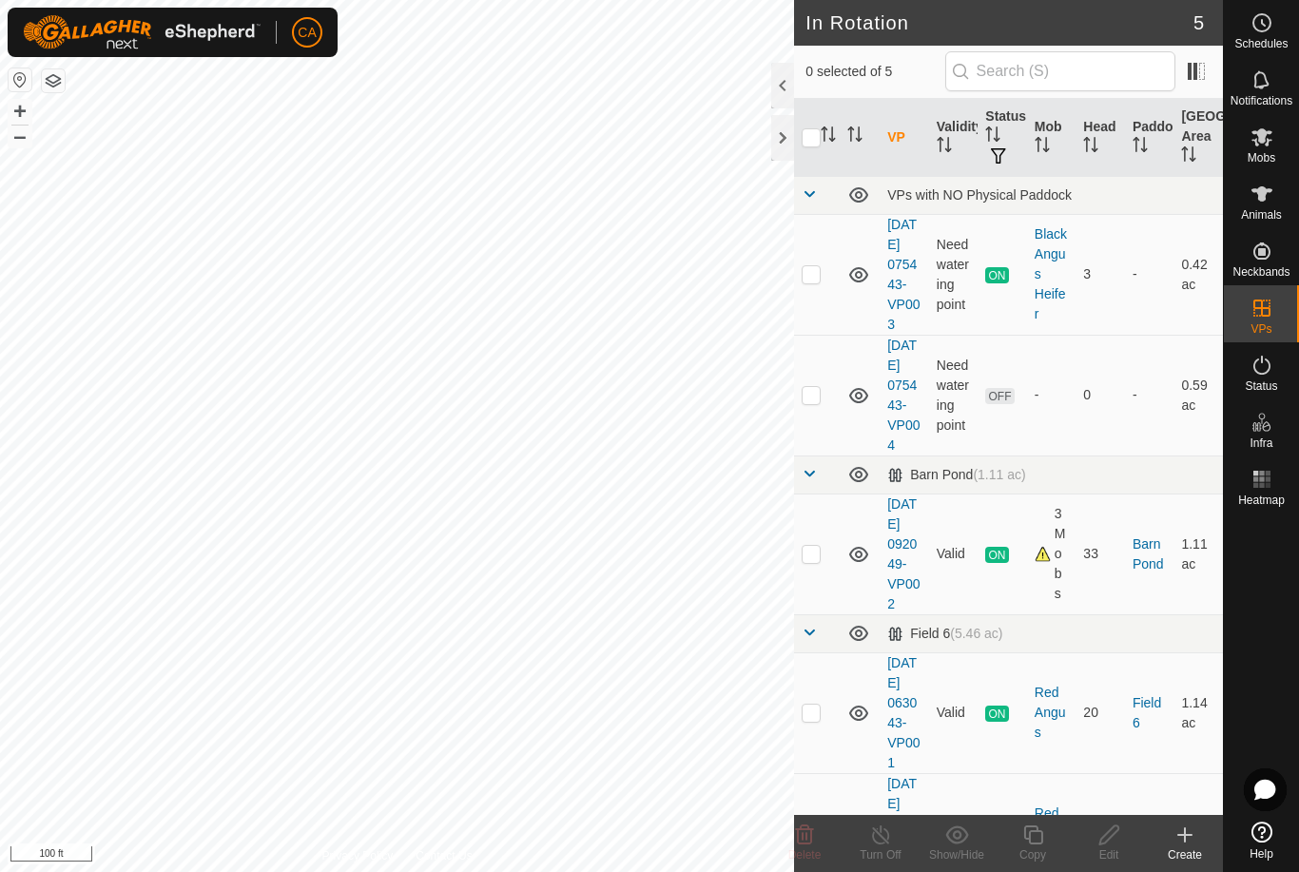
click at [810, 412] on td at bounding box center [817, 395] width 46 height 121
checkbox input "true"
click at [1109, 843] on icon at bounding box center [1109, 835] width 24 height 23
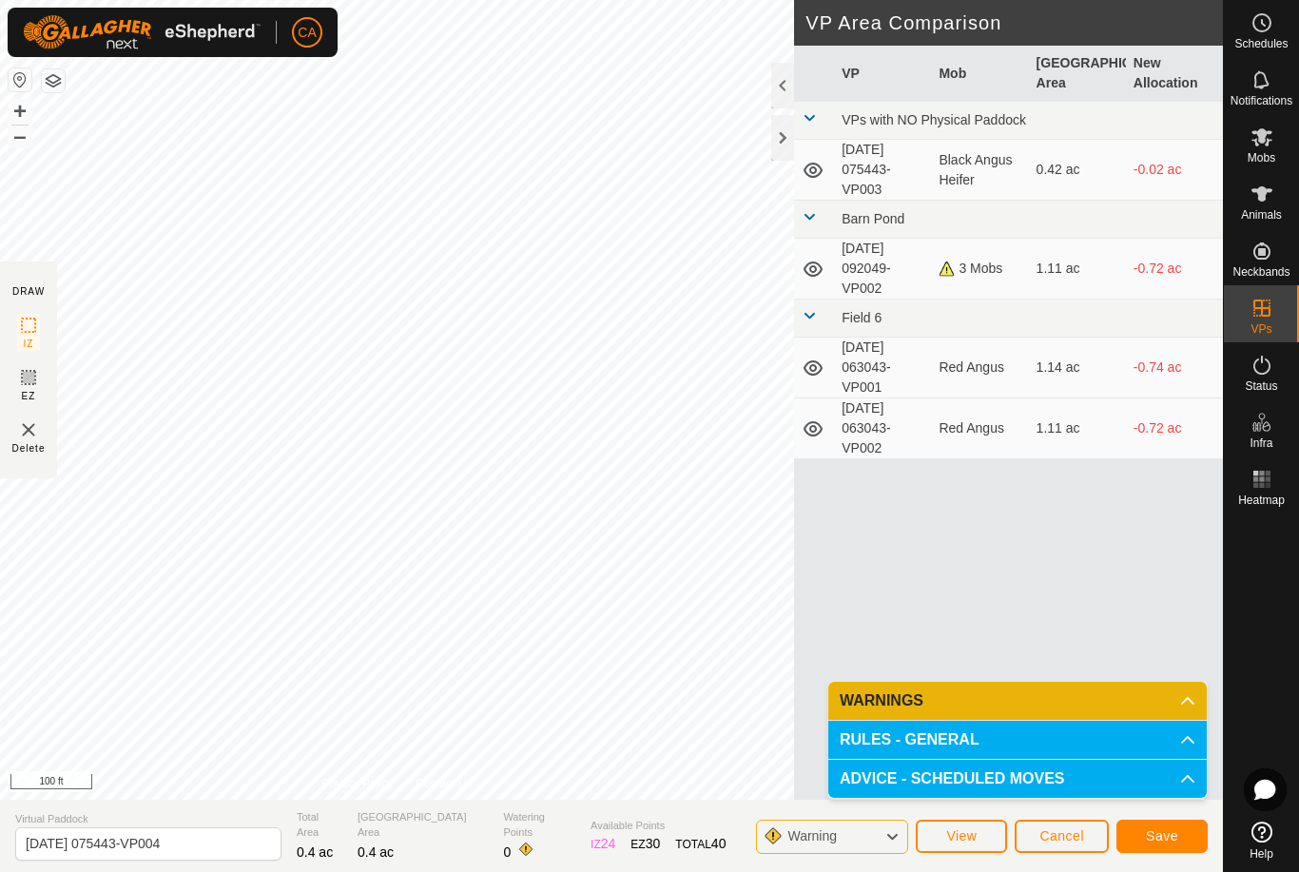
click at [1174, 845] on button "Save" at bounding box center [1162, 836] width 91 height 33
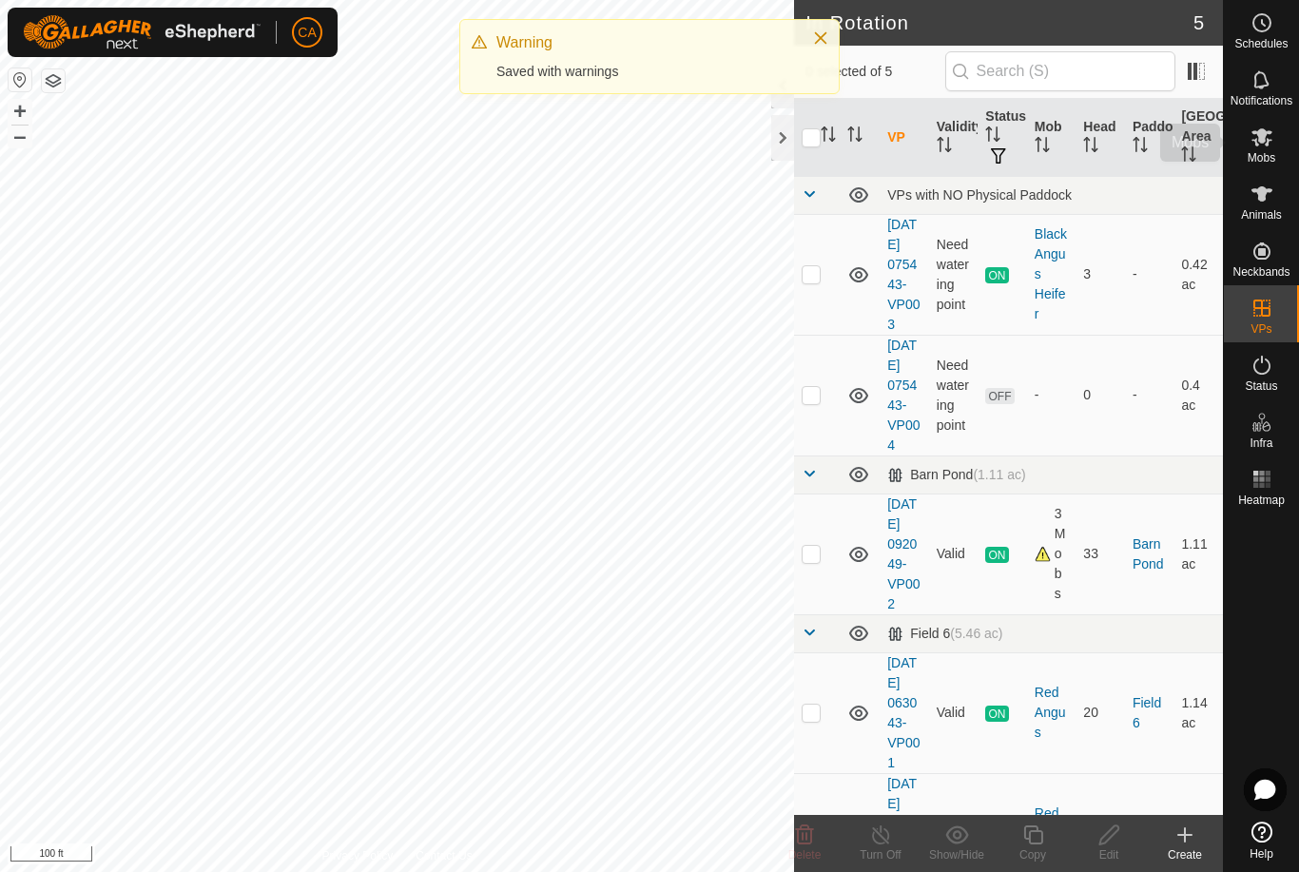
click at [1269, 146] on icon at bounding box center [1262, 137] width 23 height 23
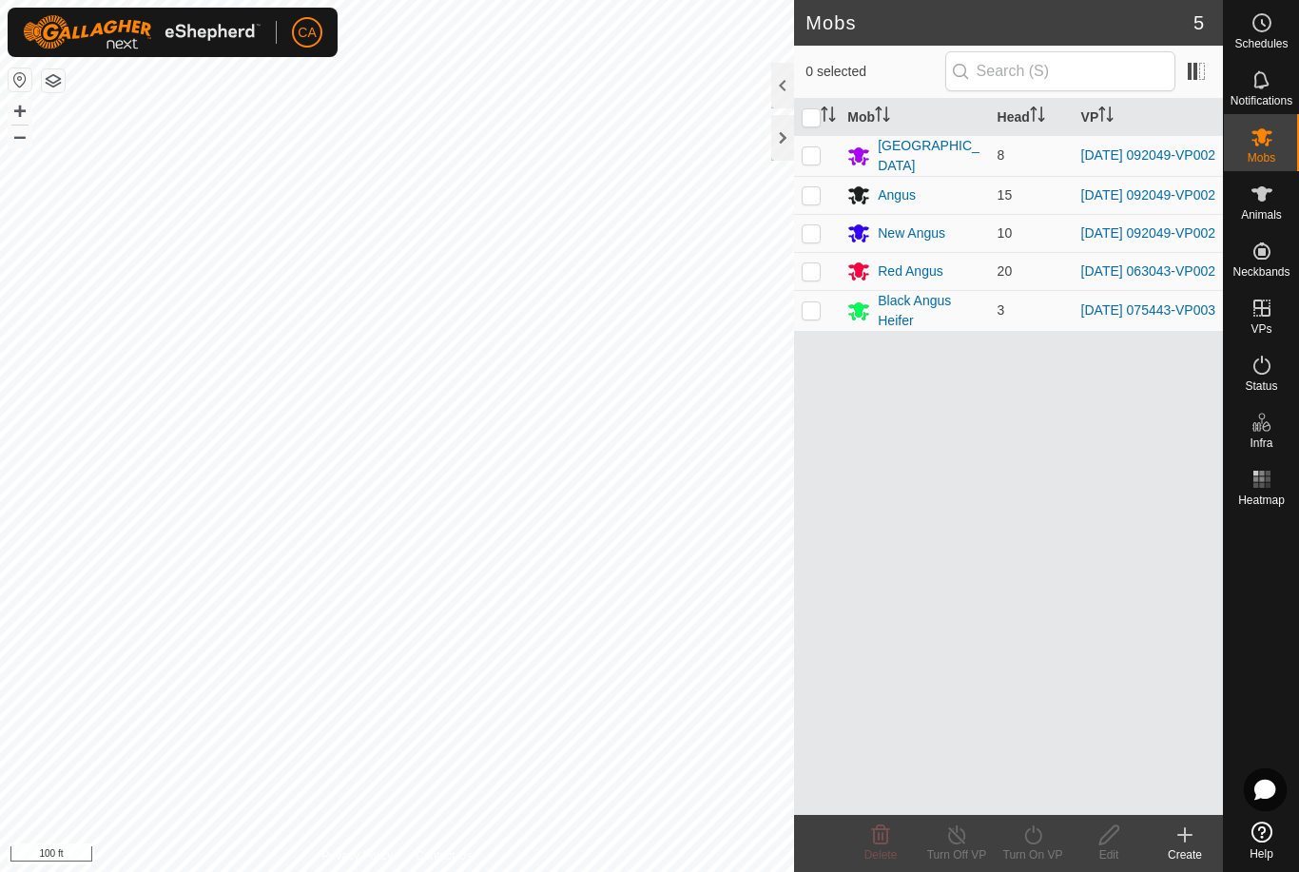
click at [814, 318] on p-checkbox at bounding box center [811, 309] width 19 height 15
checkbox input "true"
click at [1042, 854] on div "Turn On VP" at bounding box center [1033, 854] width 76 height 17
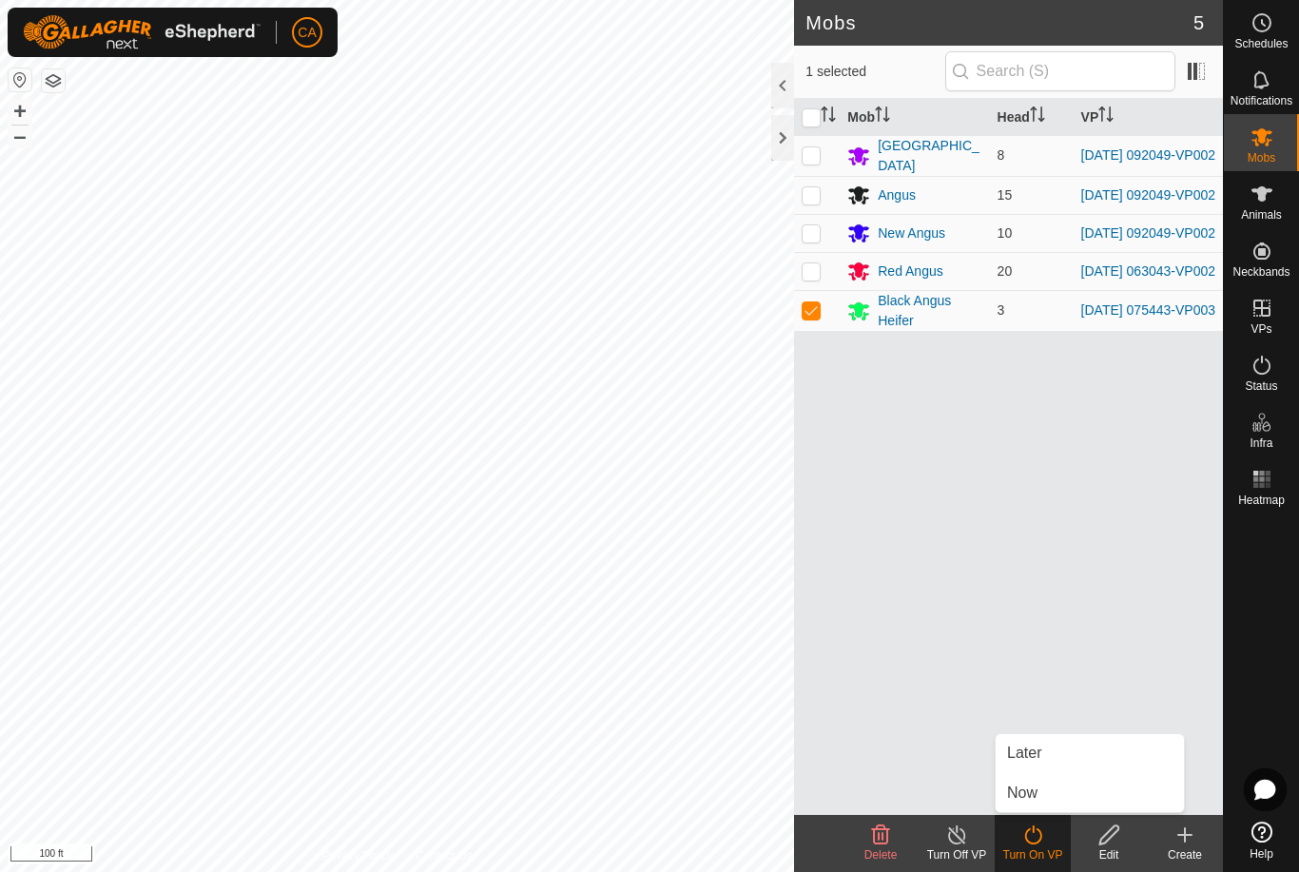
click at [1078, 798] on link "Now" at bounding box center [1090, 793] width 188 height 38
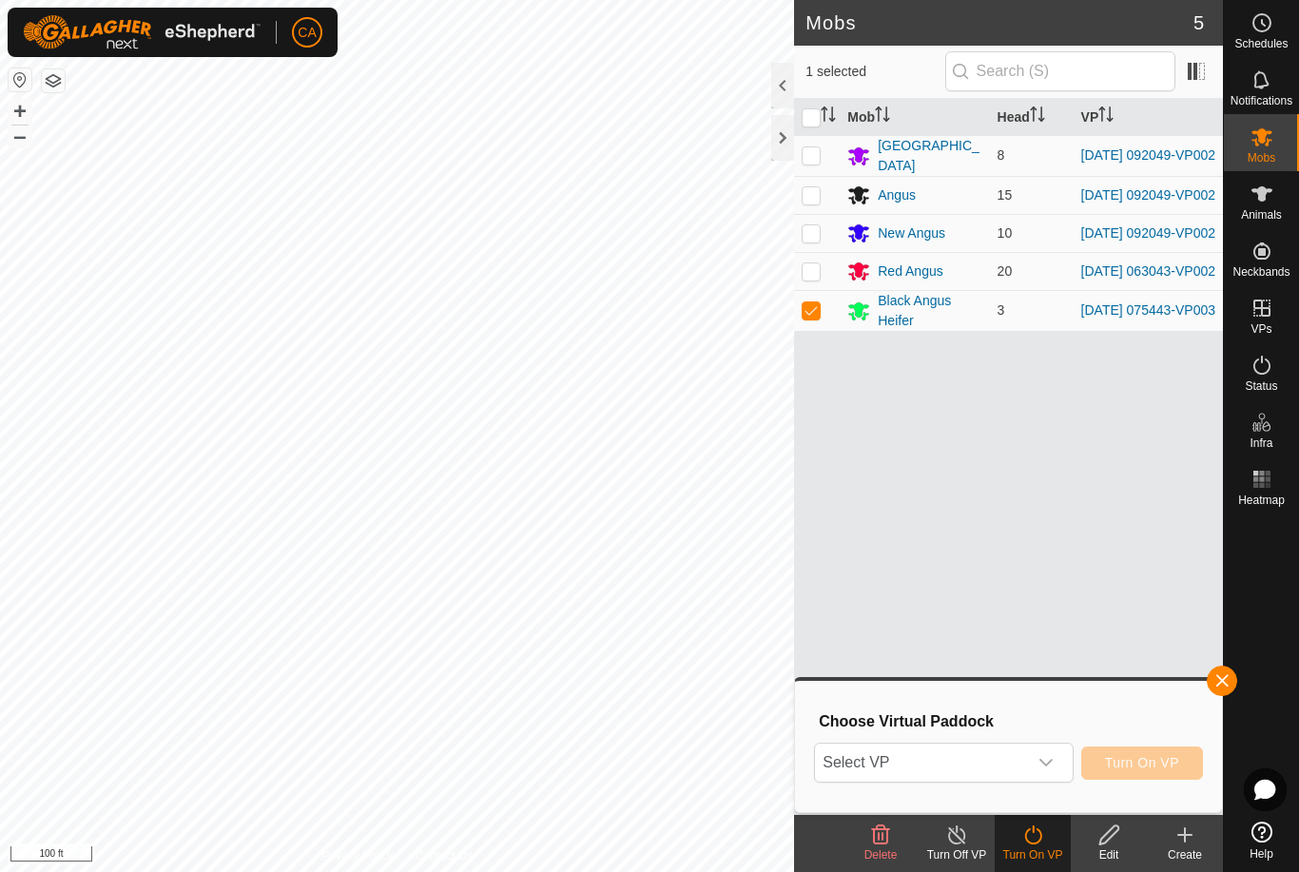
click at [1023, 764] on span "Select VP" at bounding box center [920, 763] width 211 height 38
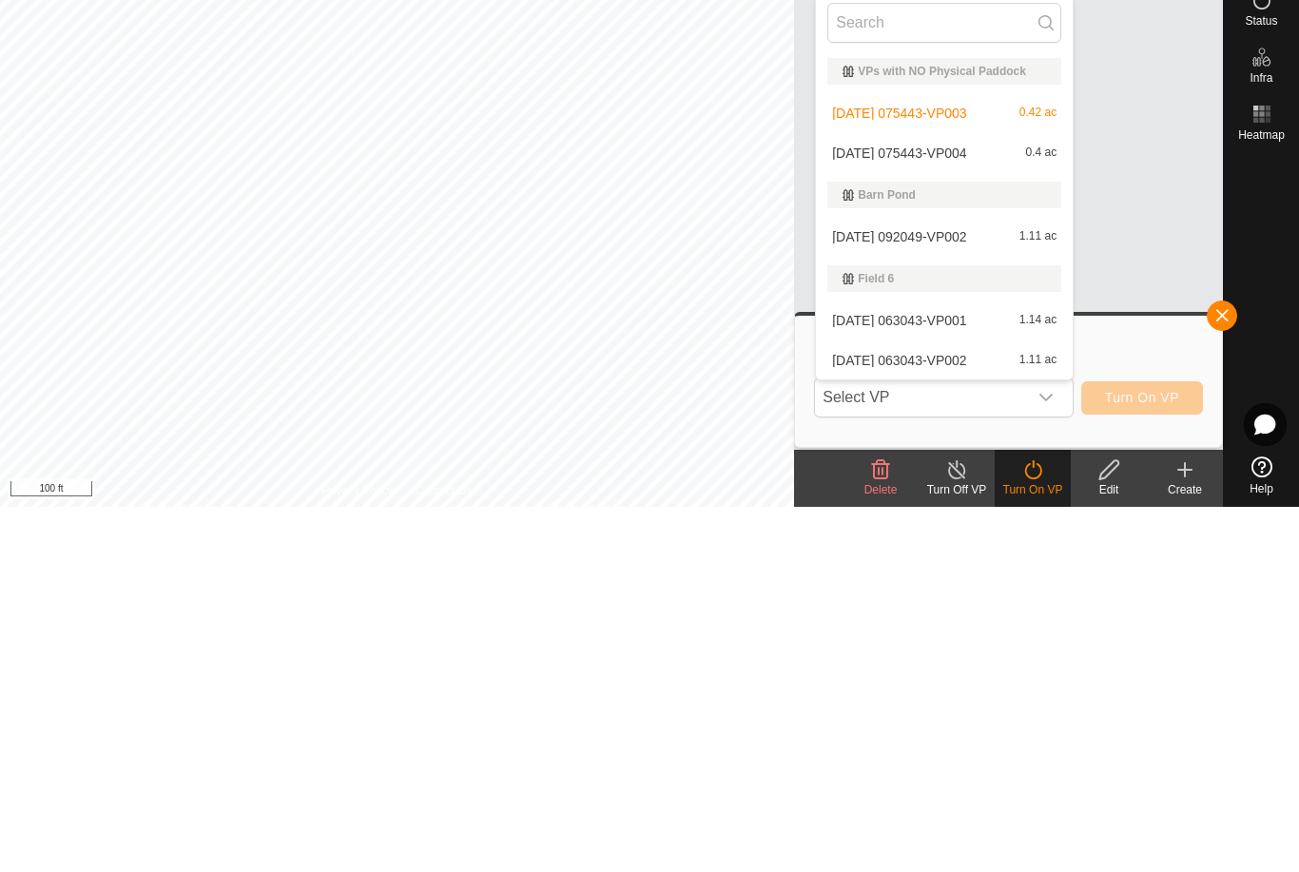
click at [1013, 507] on div "[DATE] 075443-VP004 0.4 ac" at bounding box center [944, 518] width 234 height 23
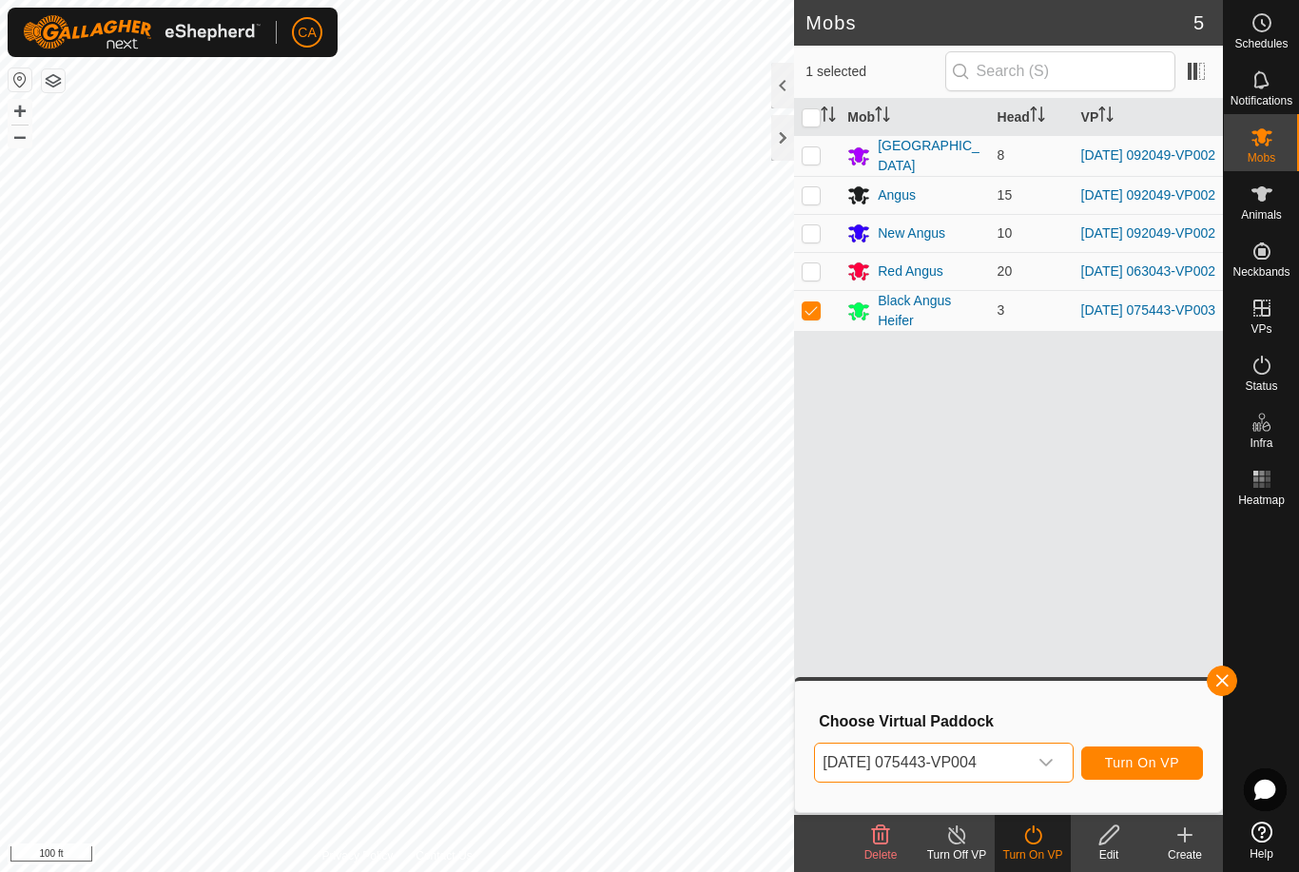
click at [1162, 769] on span "Turn On VP" at bounding box center [1142, 762] width 74 height 15
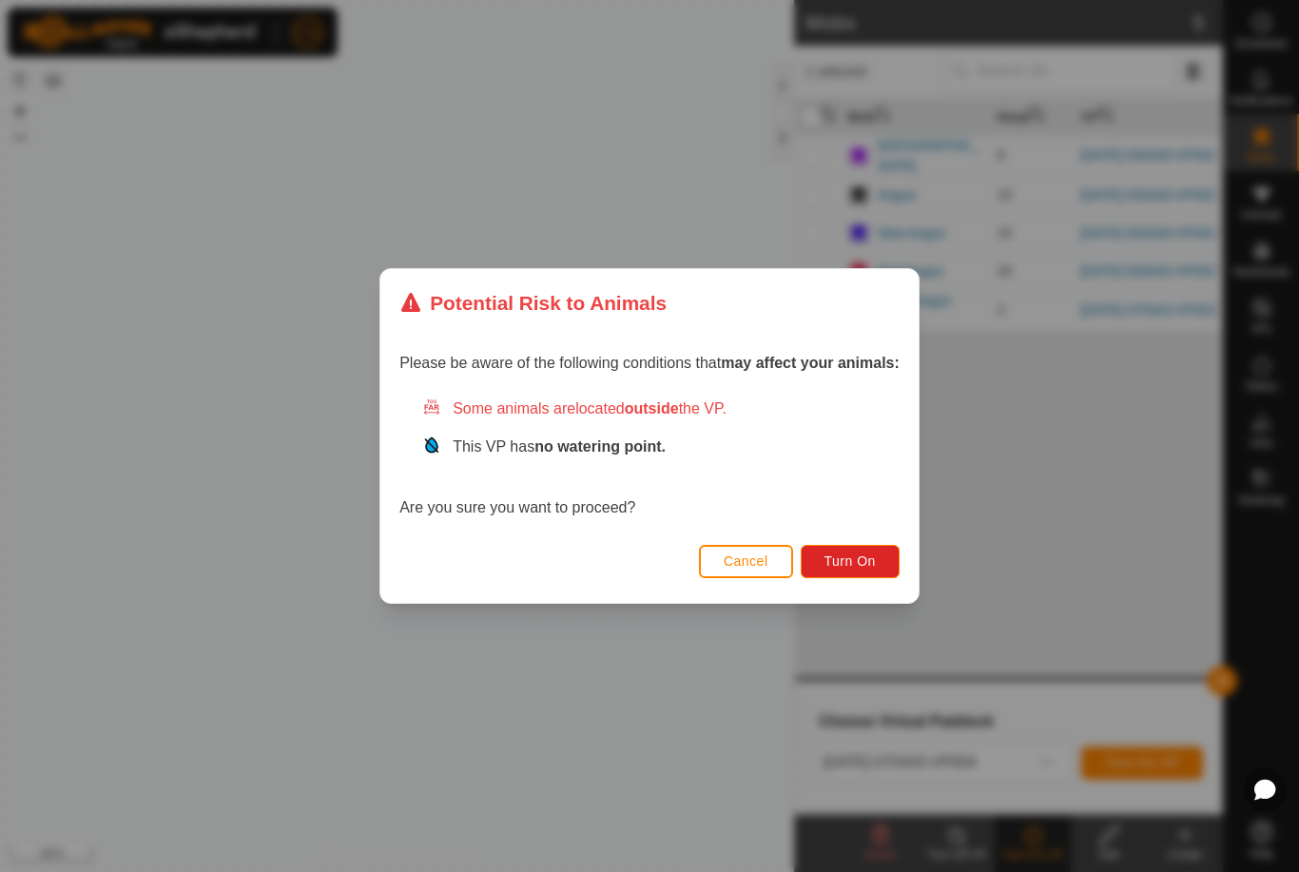
click at [862, 562] on span "Turn On" at bounding box center [850, 560] width 51 height 15
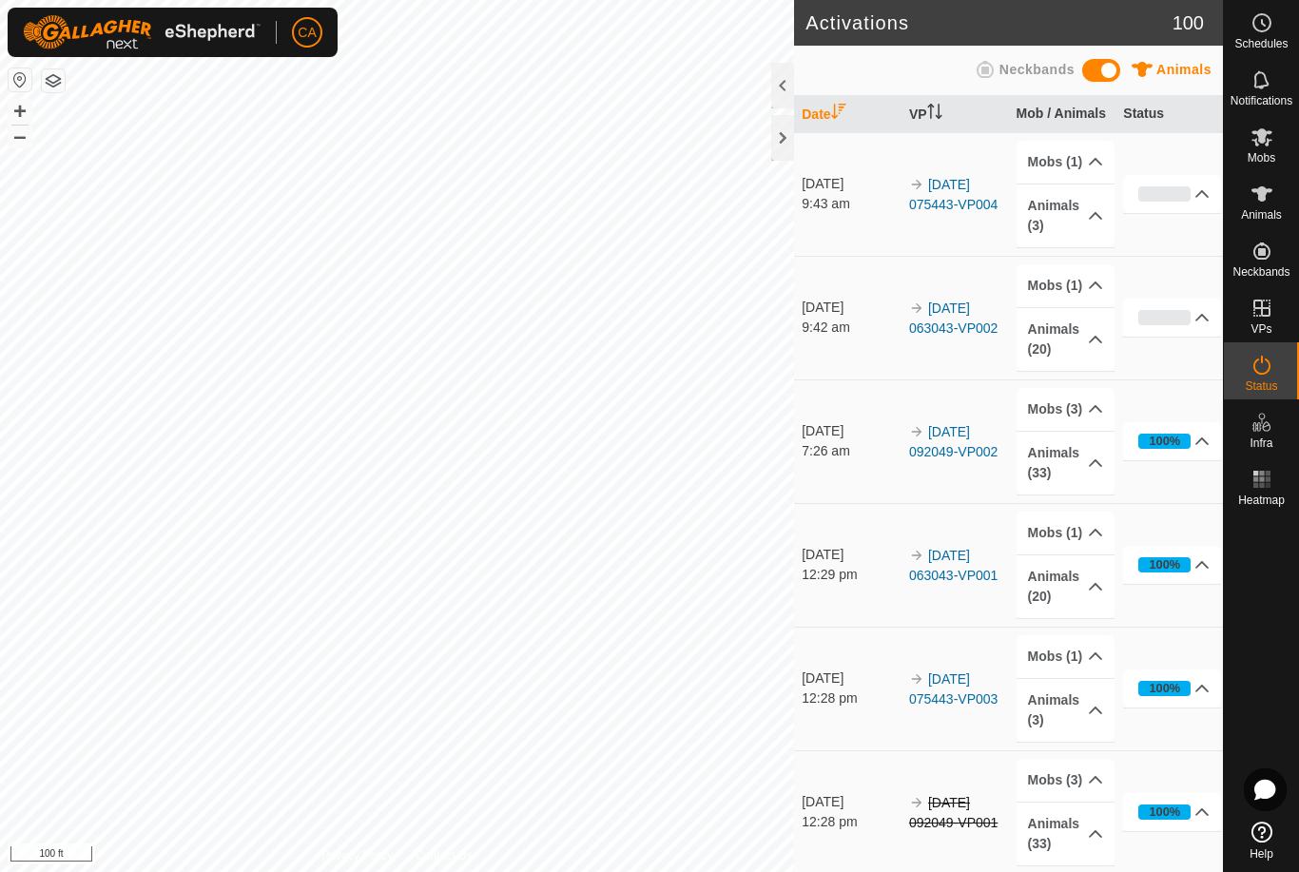
click at [787, 132] on div at bounding box center [782, 138] width 23 height 46
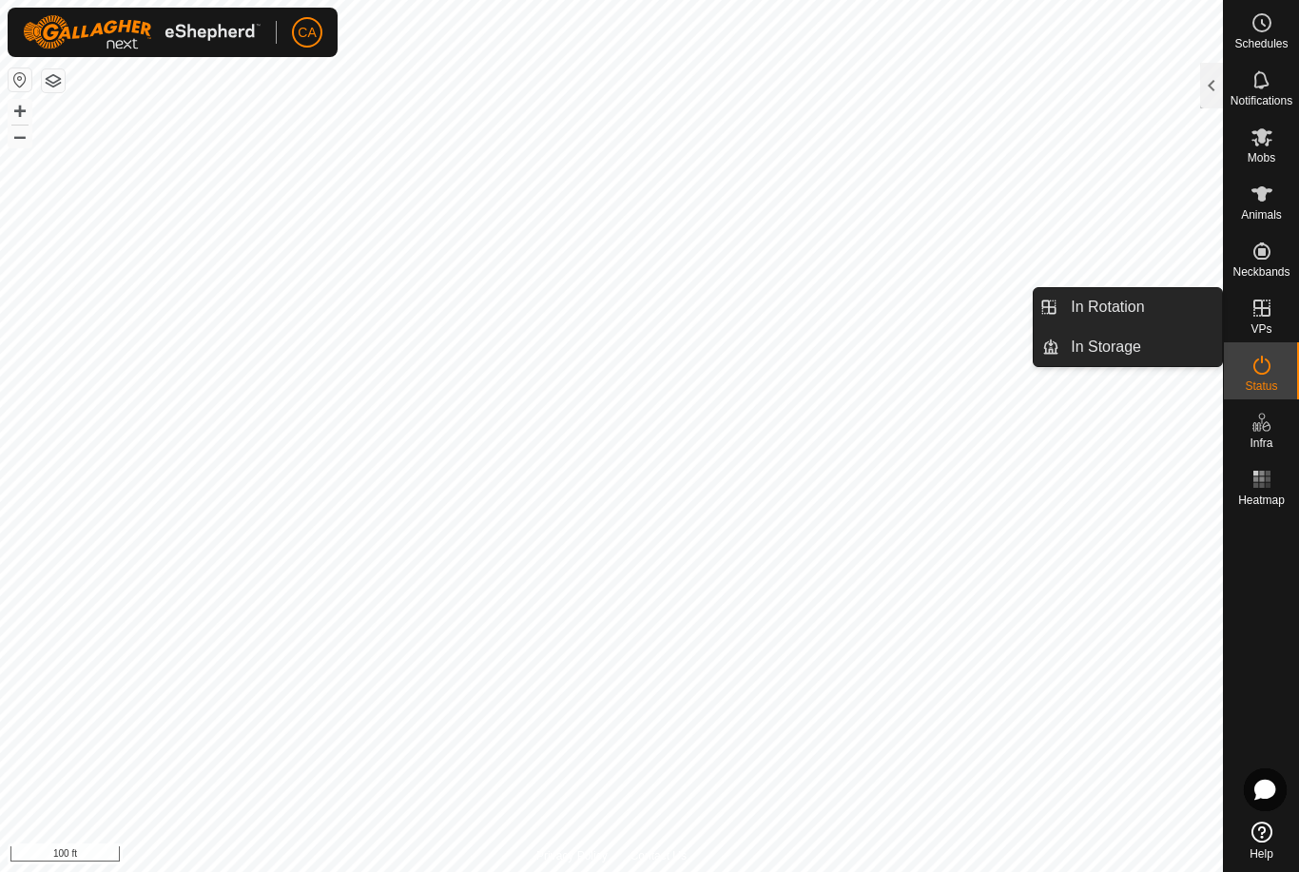
click at [1136, 301] on span "In Rotation" at bounding box center [1107, 307] width 73 height 23
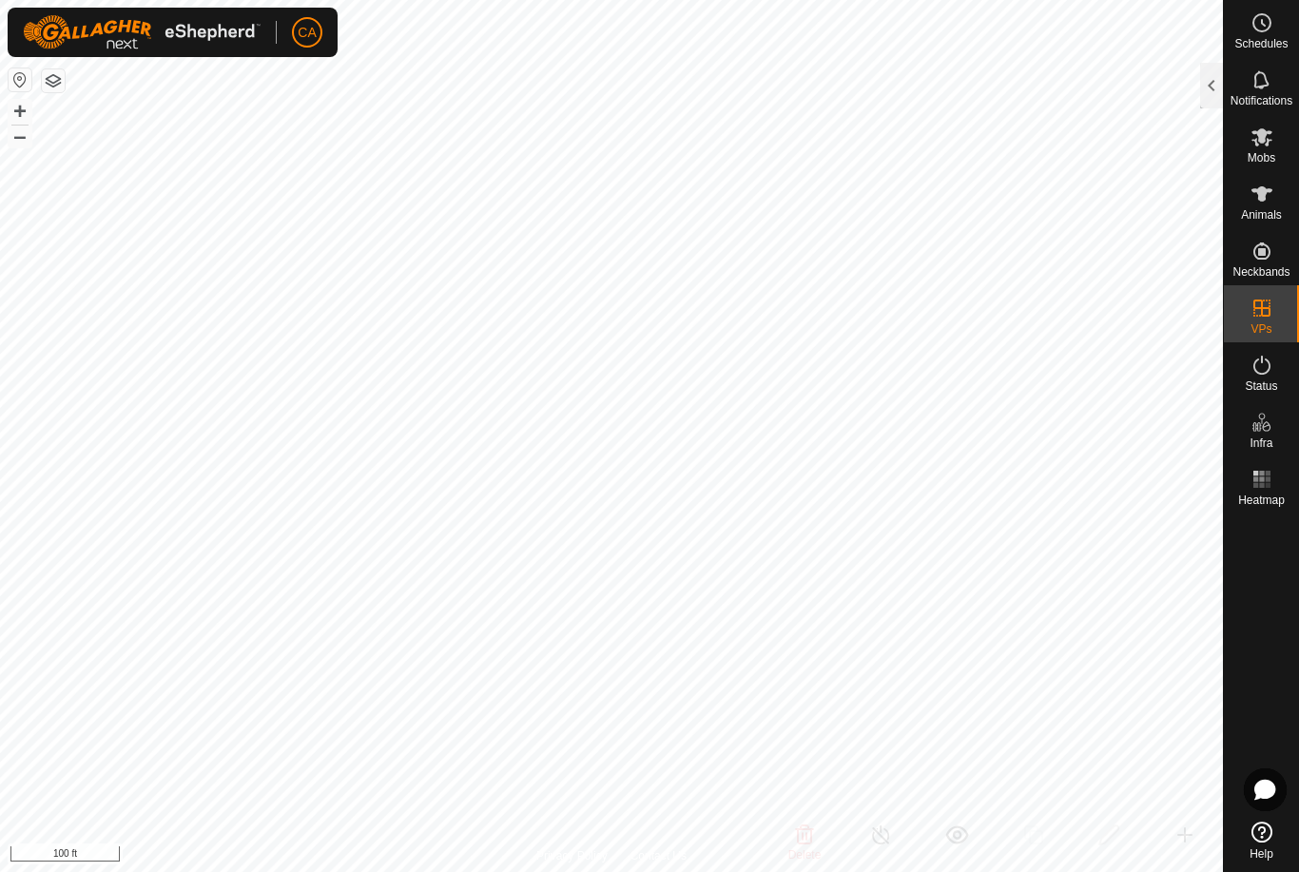
click at [1210, 84] on div at bounding box center [1211, 86] width 23 height 46
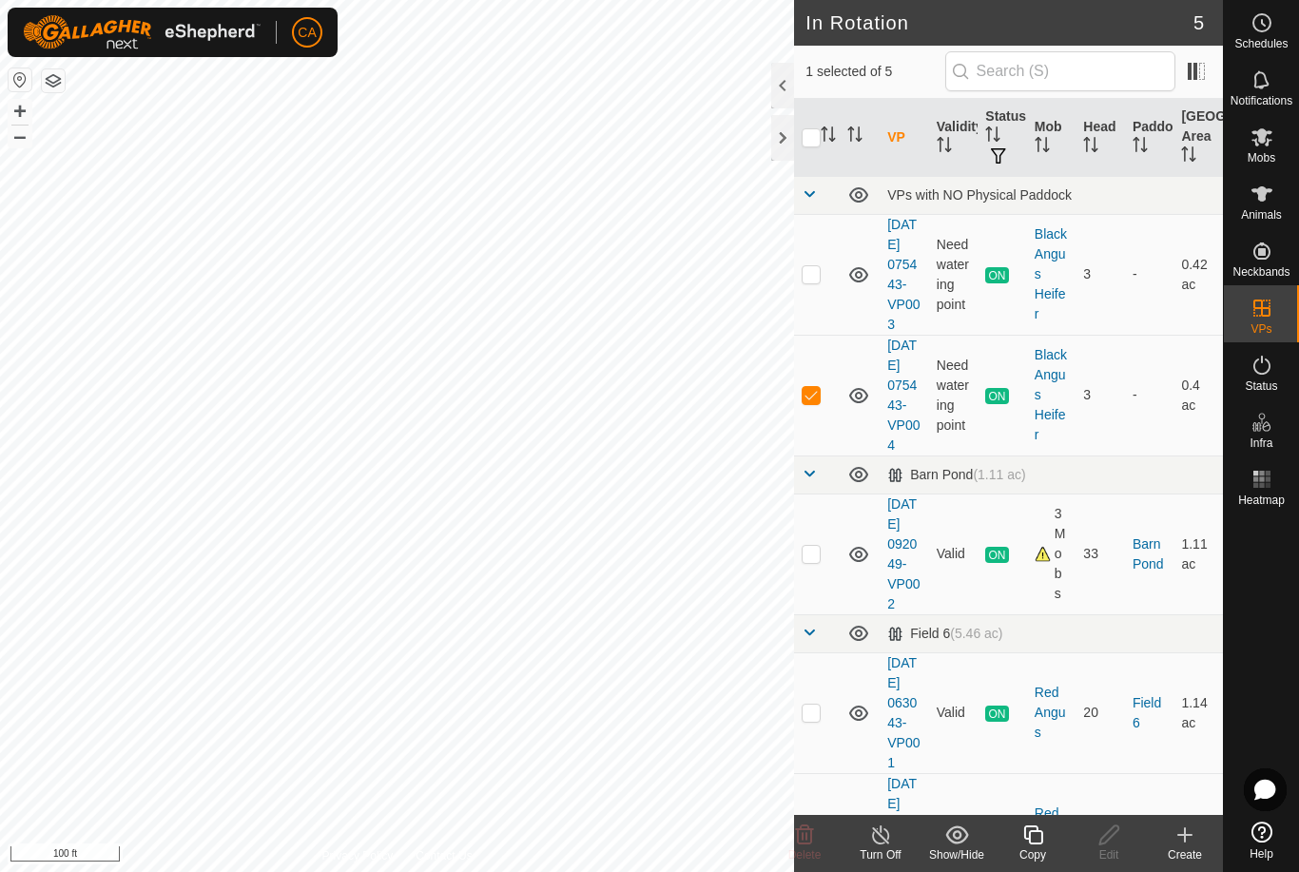
click at [810, 613] on td at bounding box center [817, 554] width 46 height 121
click at [814, 561] on p-checkbox at bounding box center [811, 553] width 19 height 15
click at [812, 591] on td at bounding box center [817, 554] width 46 height 121
checkbox input "true"
click at [816, 402] on p-checkbox at bounding box center [811, 394] width 19 height 15
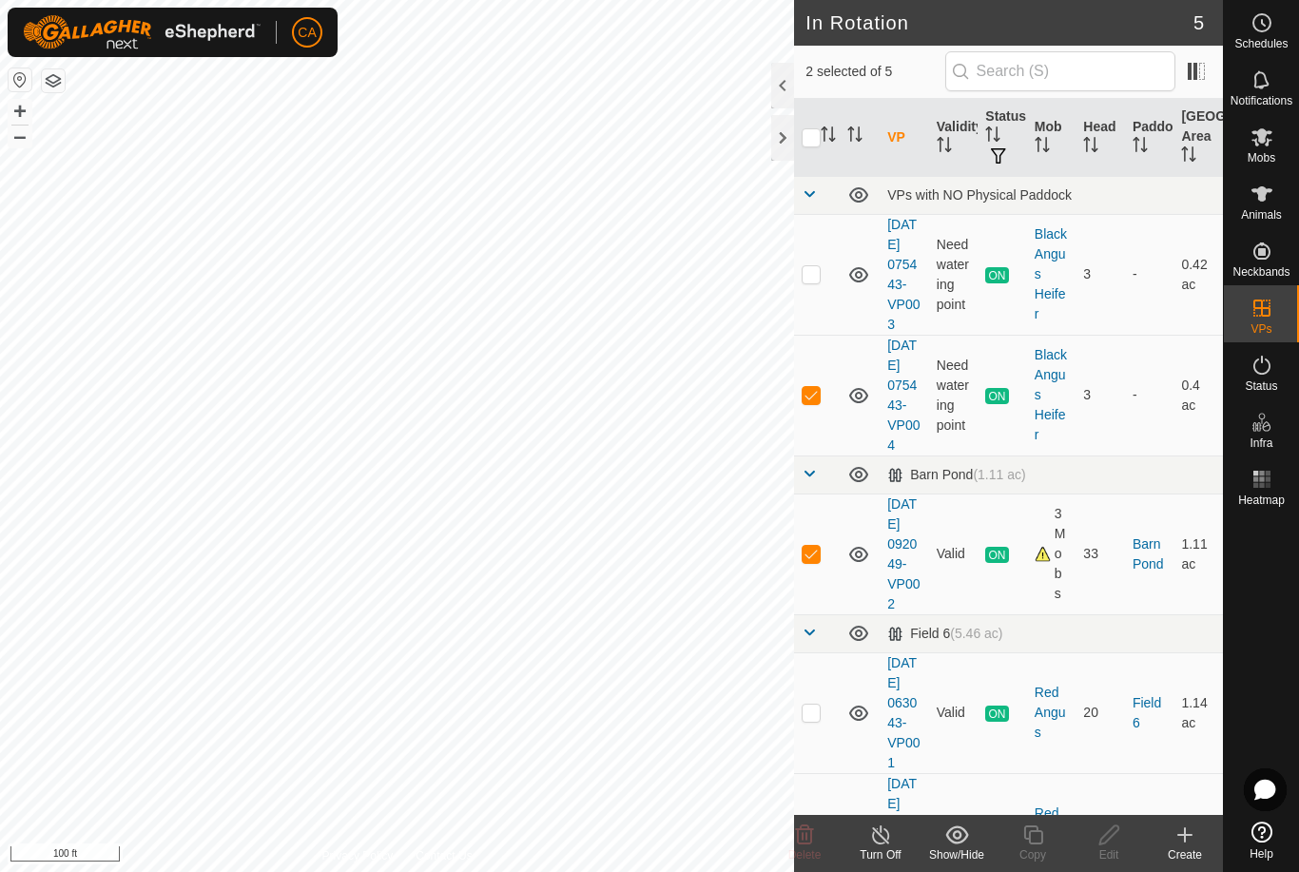
checkbox input "false"
click at [1051, 844] on copy-svg-icon at bounding box center [1033, 835] width 76 height 23
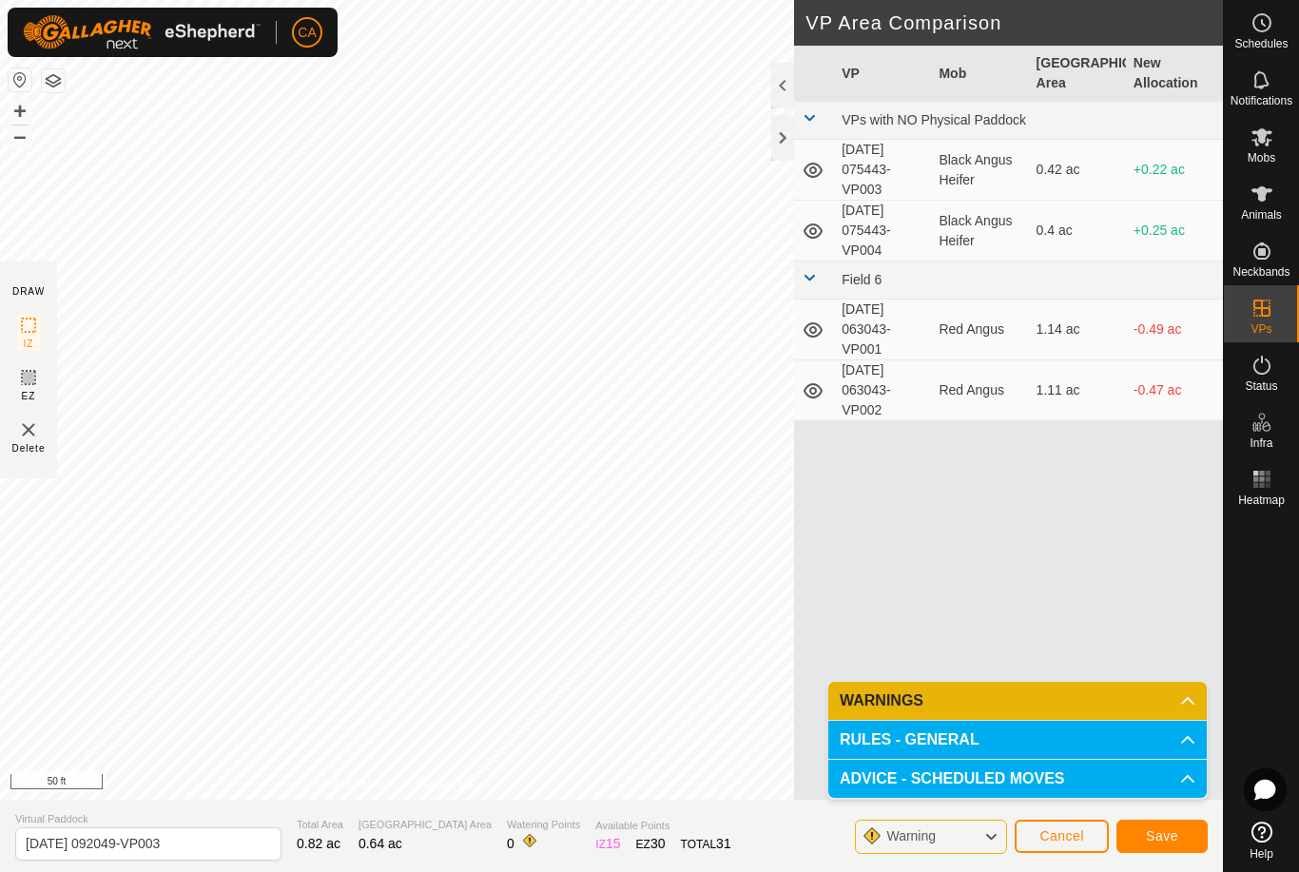
click at [1175, 837] on span "Save" at bounding box center [1162, 835] width 32 height 15
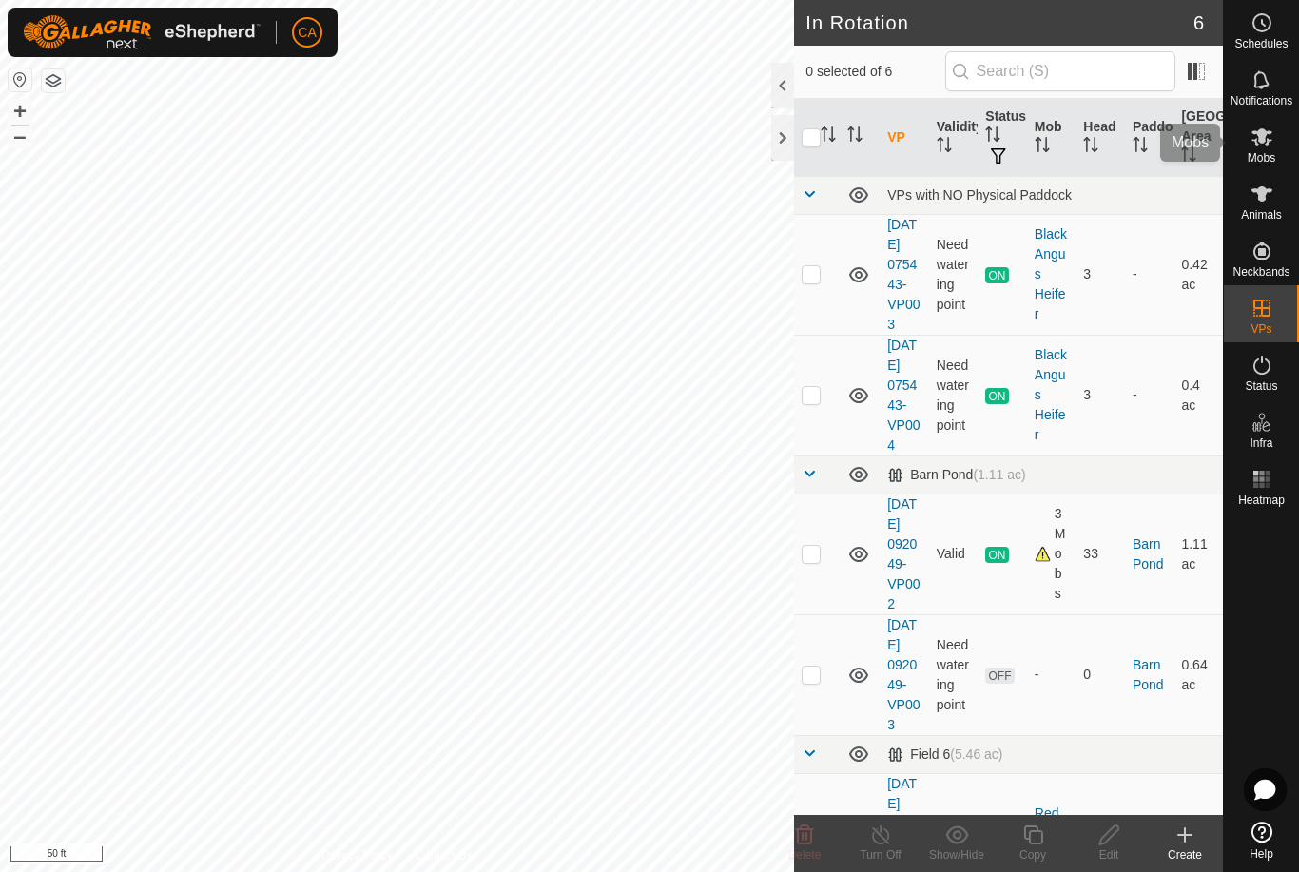
click at [1266, 148] on es-mob-svg-icon at bounding box center [1262, 137] width 34 height 30
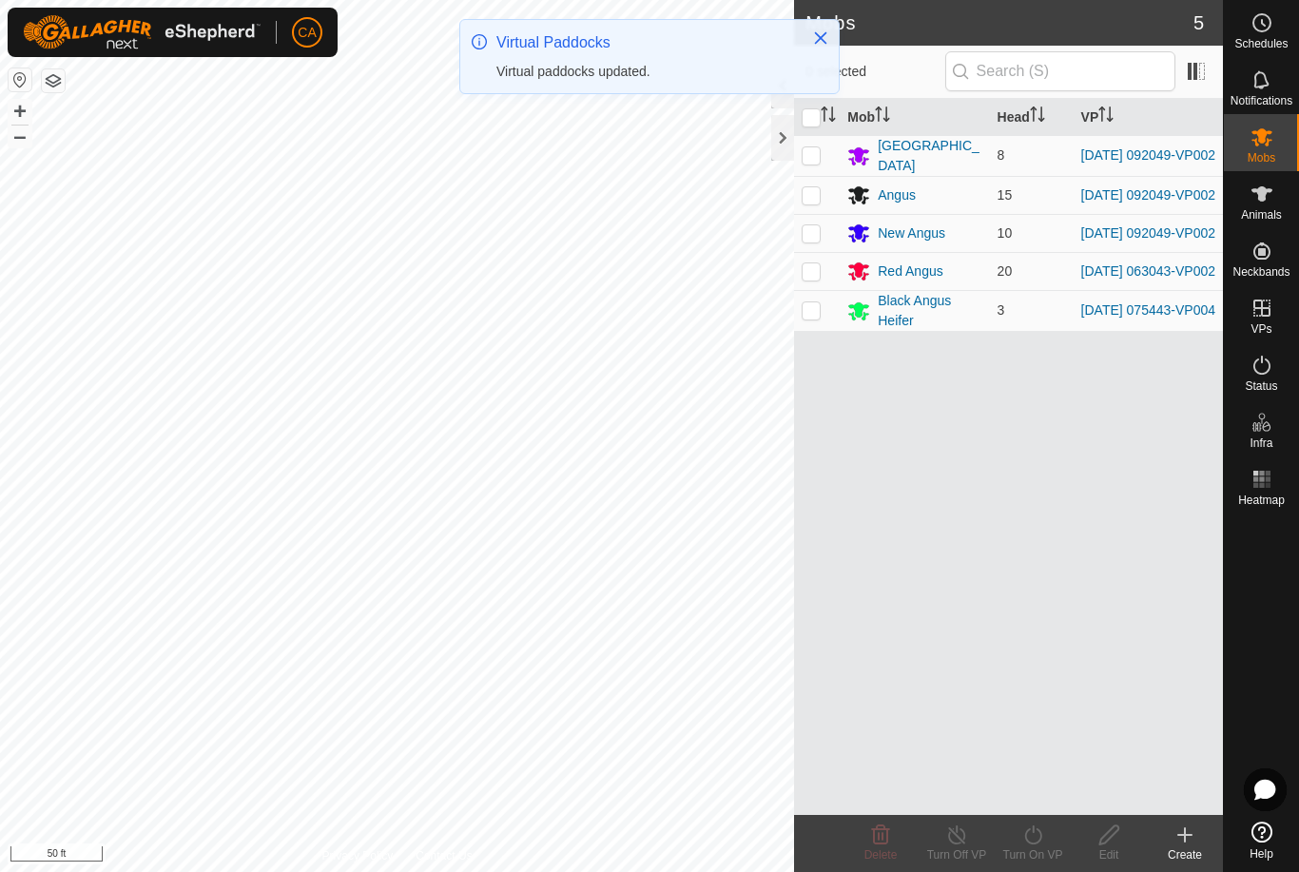
click at [807, 155] on p-checkbox at bounding box center [811, 154] width 19 height 15
checkbox input "true"
click at [812, 193] on p-checkbox at bounding box center [811, 194] width 19 height 15
checkbox input "true"
click at [818, 248] on td at bounding box center [817, 233] width 46 height 38
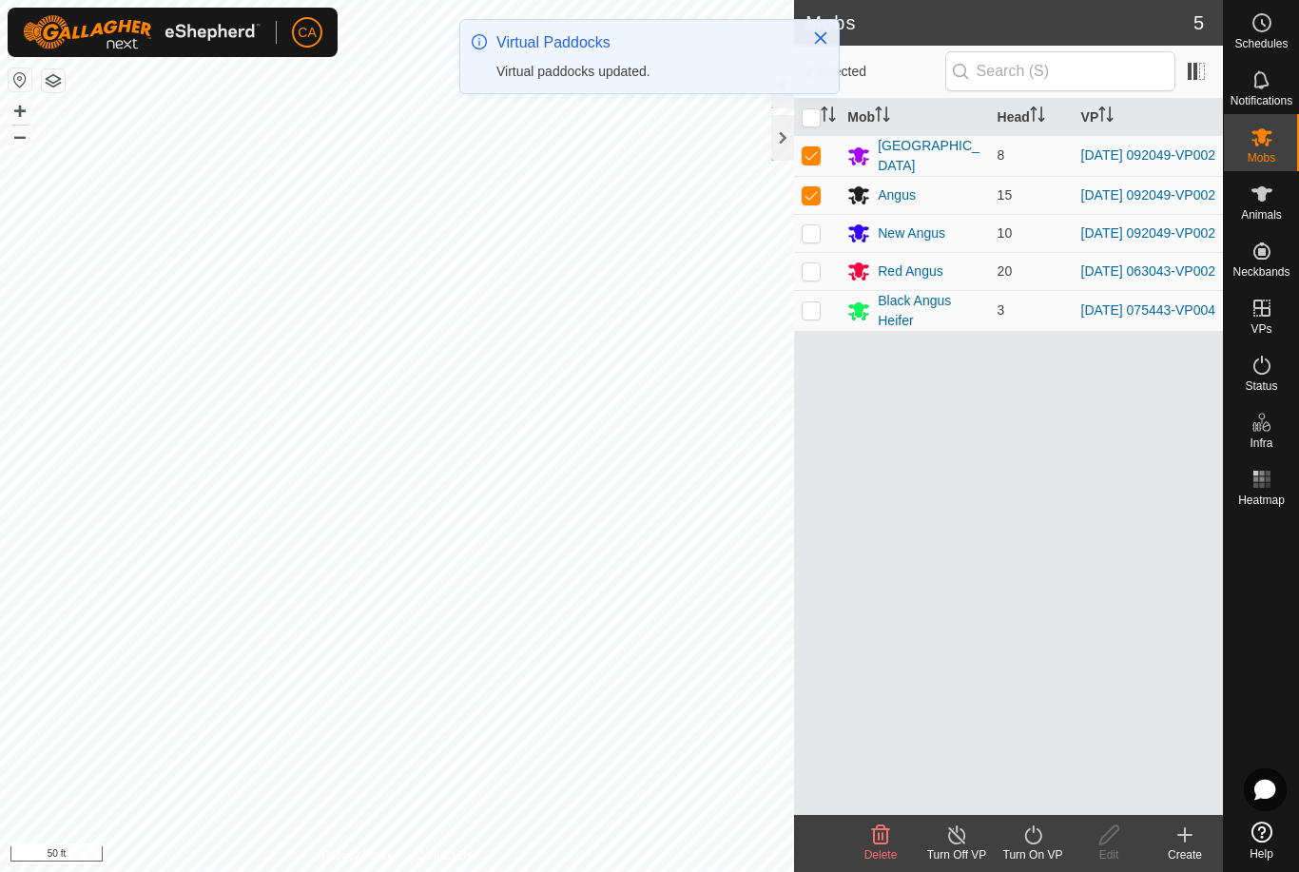
checkbox input "true"
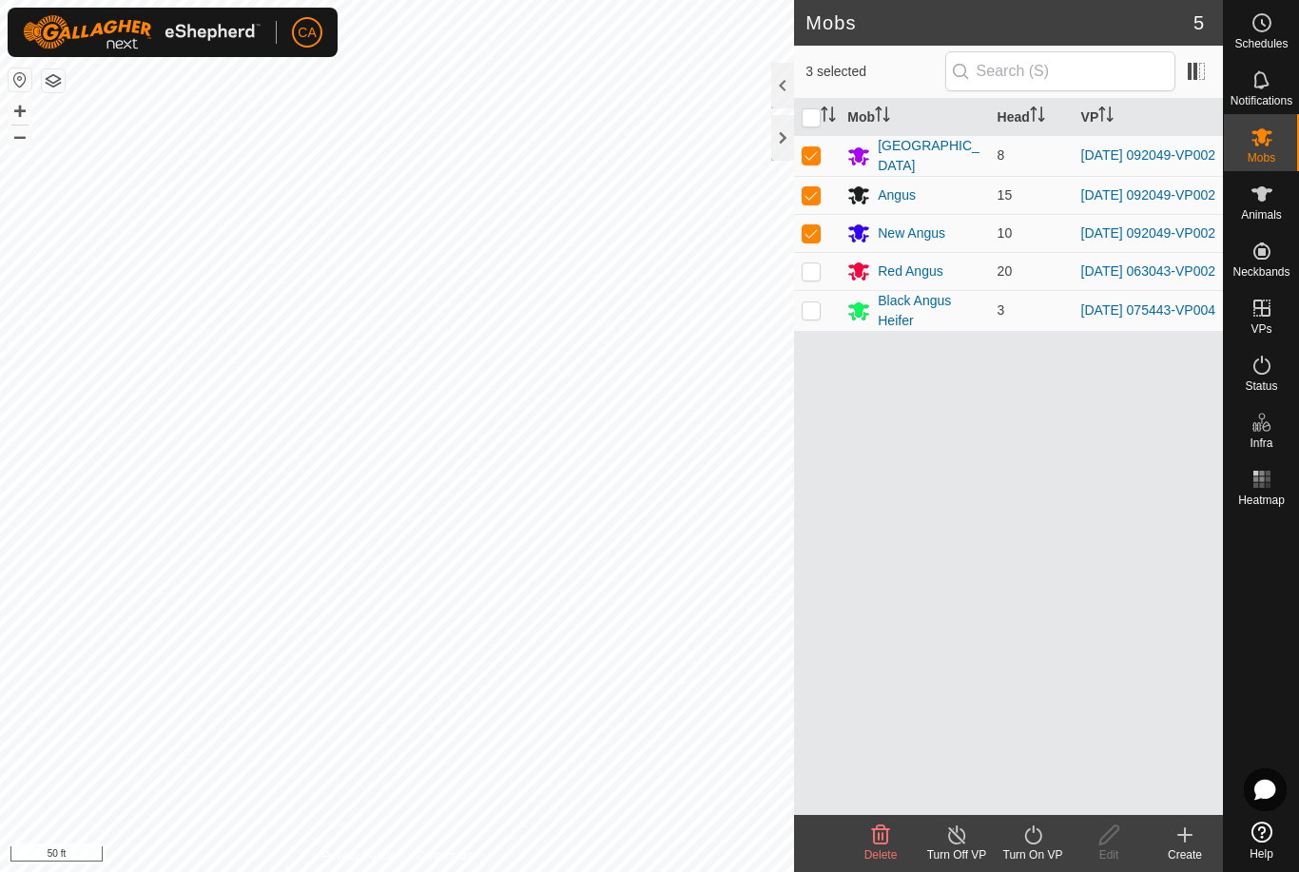
click at [1033, 843] on icon at bounding box center [1033, 835] width 24 height 23
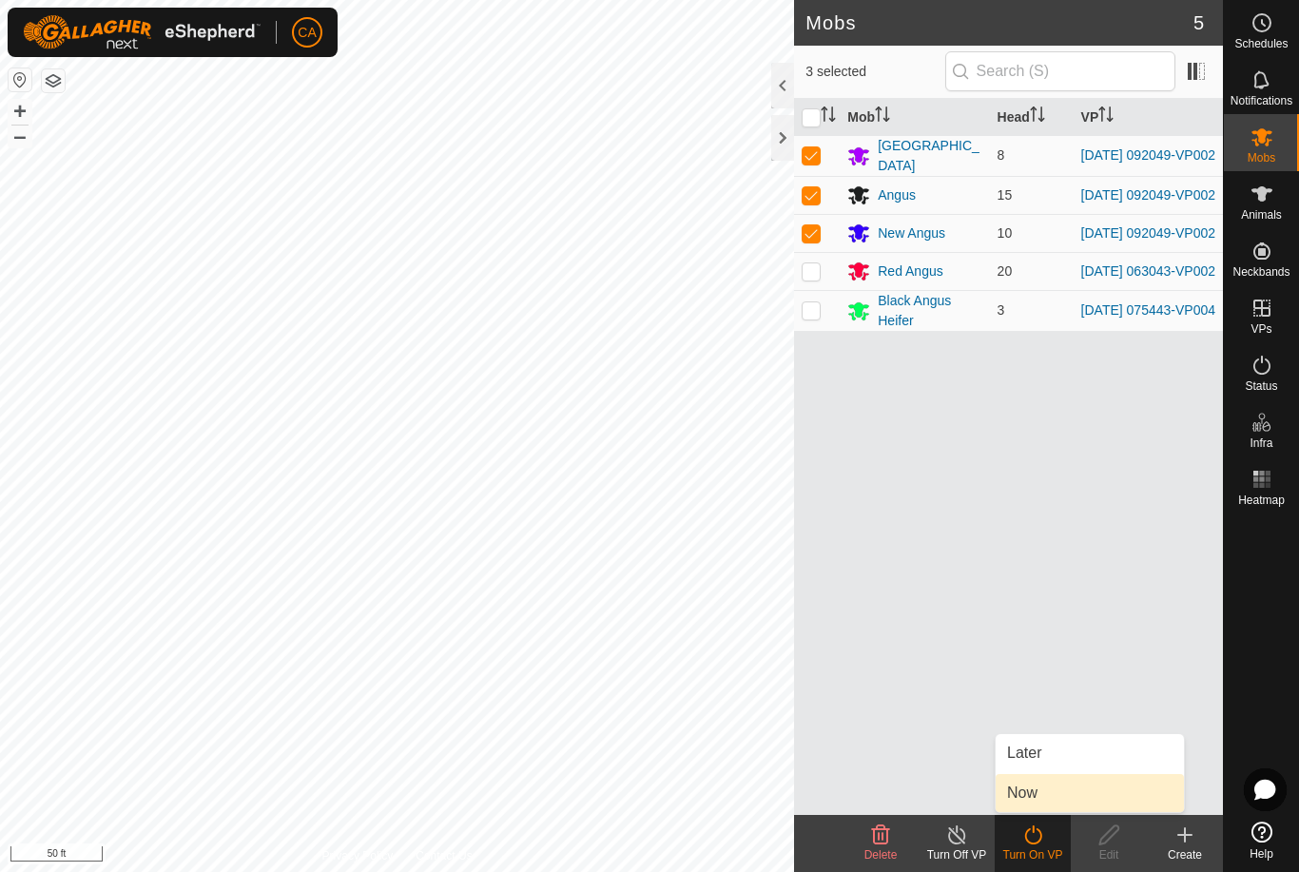
click at [1075, 799] on link "Now" at bounding box center [1090, 793] width 188 height 38
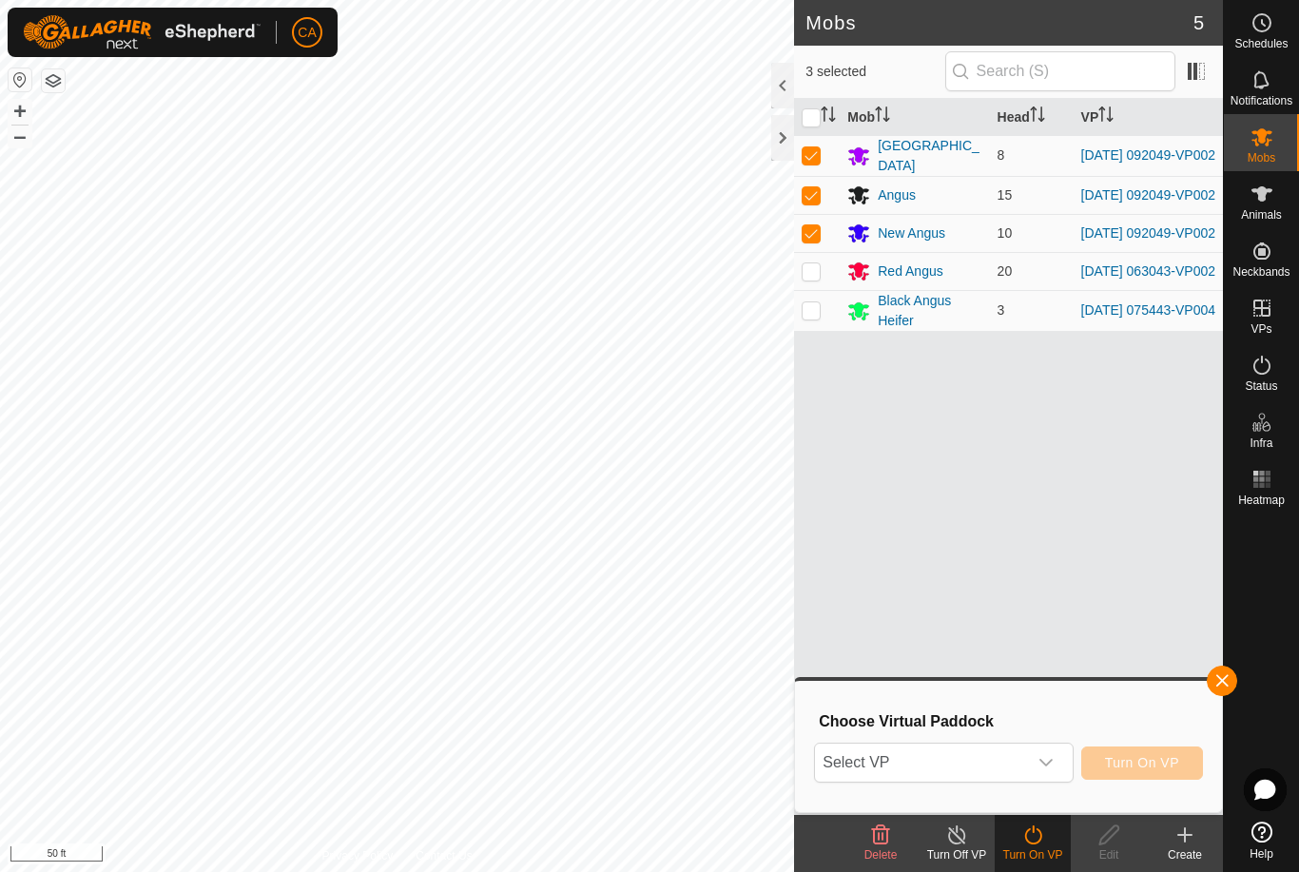
click at [1005, 769] on span "Select VP" at bounding box center [920, 763] width 211 height 38
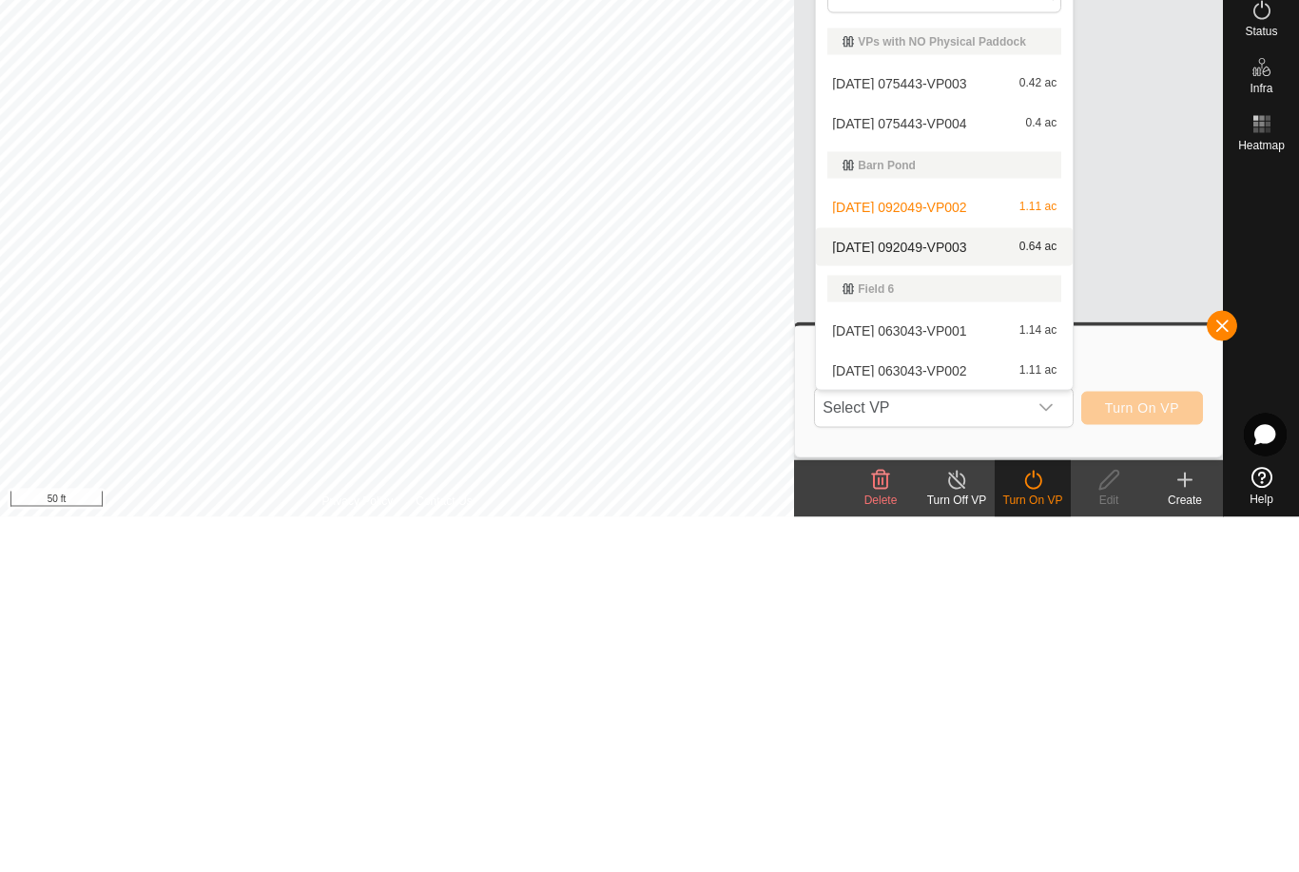
click at [962, 591] on div "[DATE] 092049-VP003 0.64 ac" at bounding box center [944, 602] width 234 height 23
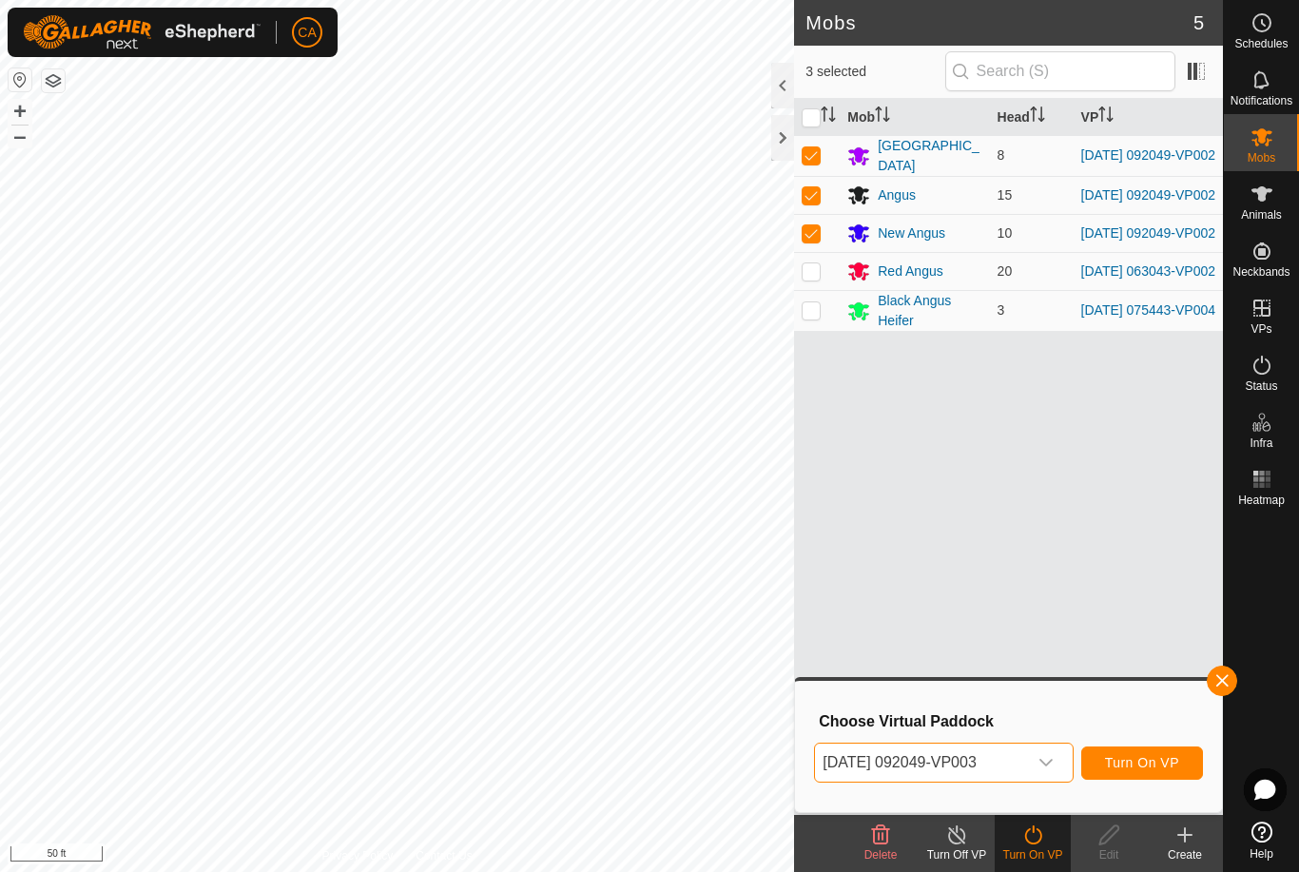
click at [1162, 764] on span "Turn On VP" at bounding box center [1142, 762] width 74 height 15
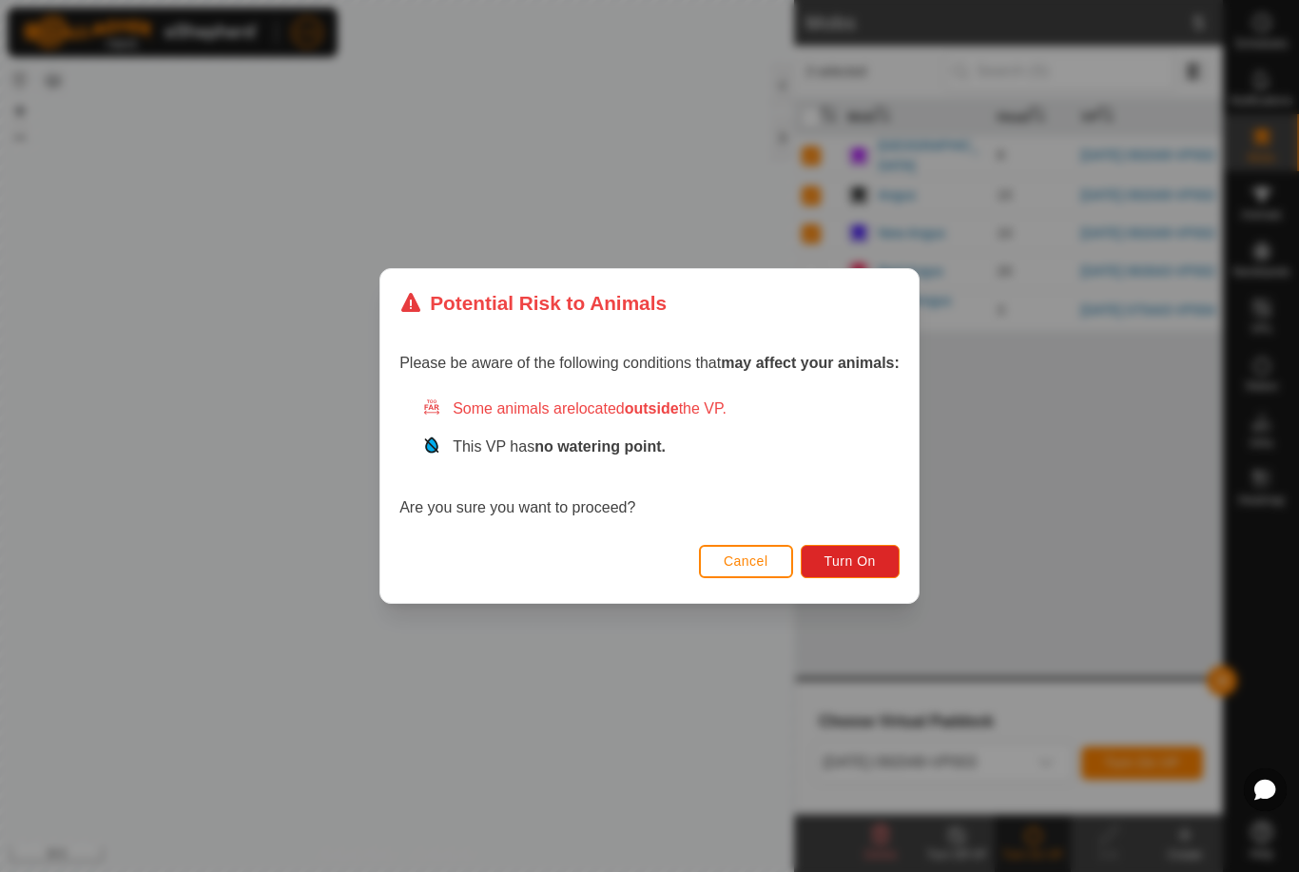
click at [861, 560] on span "Turn On" at bounding box center [850, 560] width 51 height 15
